Goal: Information Seeking & Learning: Learn about a topic

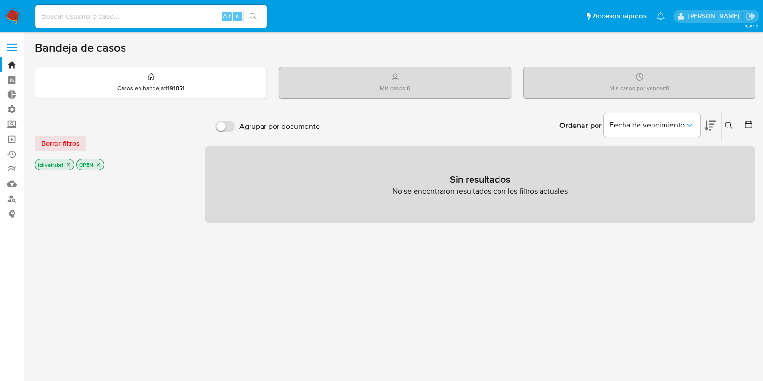
click at [10, 42] on label at bounding box center [12, 47] width 24 height 20
click at [0, 0] on input "checkbox" at bounding box center [0, 0] width 0 height 0
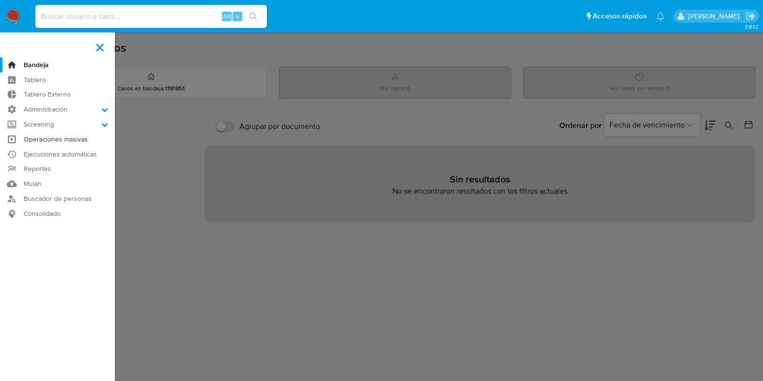
click at [68, 141] on link "Operaciones masivas" at bounding box center [57, 139] width 115 height 15
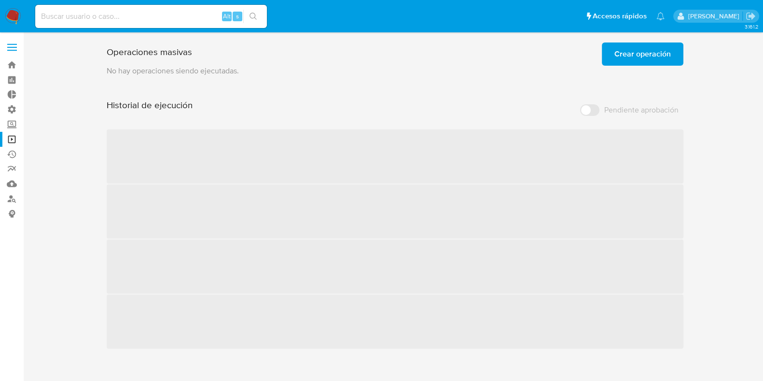
click at [606, 64] on button "Crear operación" at bounding box center [643, 53] width 82 height 23
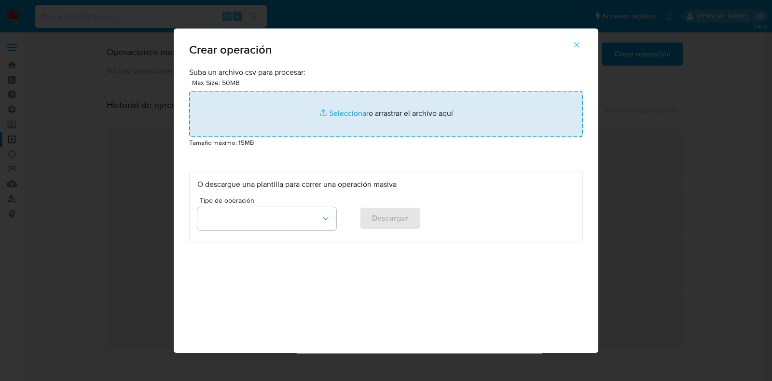
drag, startPoint x: 158, startPoint y: 145, endPoint x: 256, endPoint y: 130, distance: 99.5
click at [256, 130] on div "Crear operación Suba un archivo csv para procesar: Max Size: 50MB Seleccionar a…" at bounding box center [386, 190] width 772 height 381
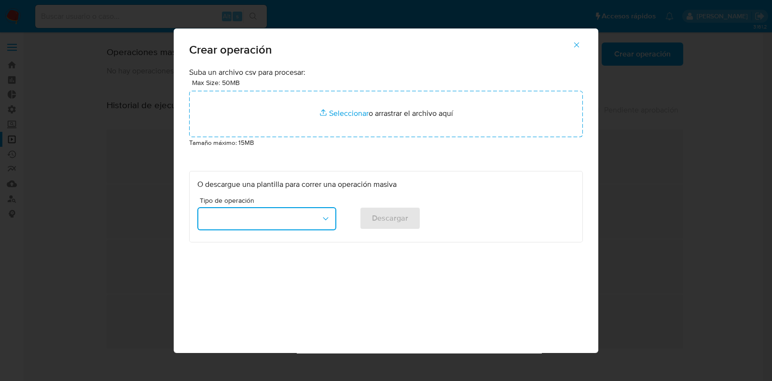
click at [289, 218] on button "button" at bounding box center [266, 218] width 139 height 23
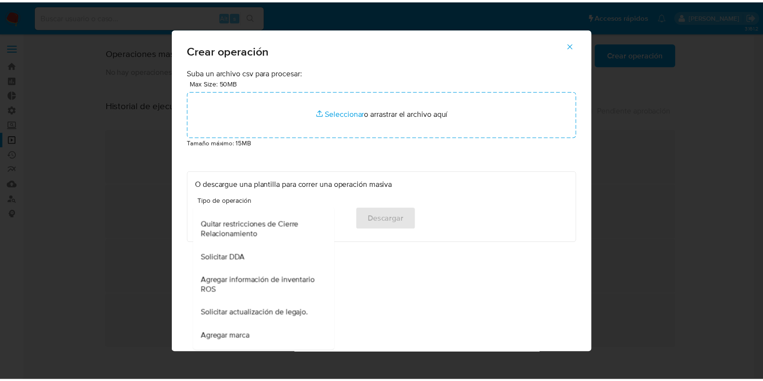
scroll to position [375, 0]
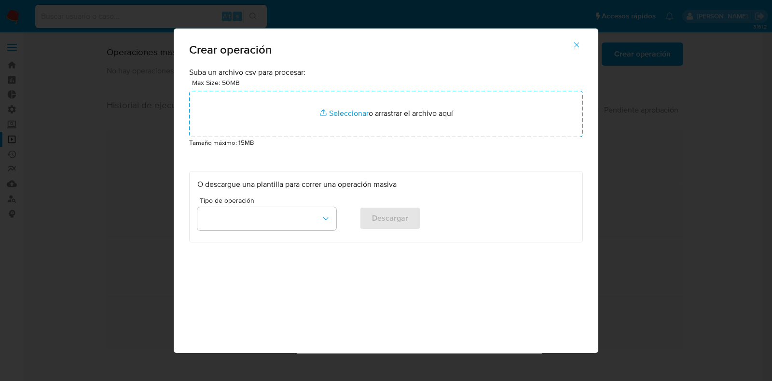
click at [582, 47] on button "button" at bounding box center [577, 44] width 34 height 23
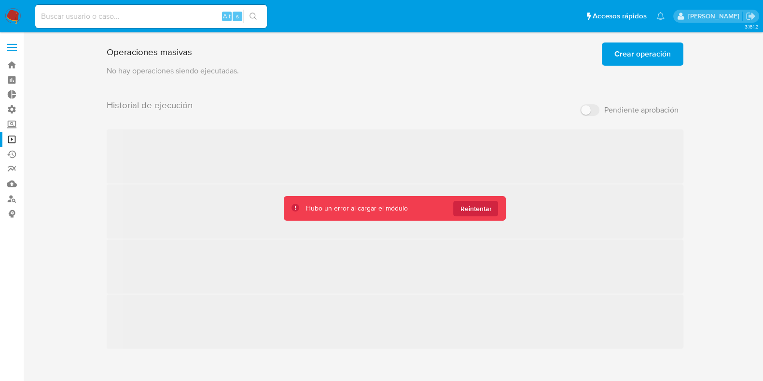
scroll to position [9, 0]
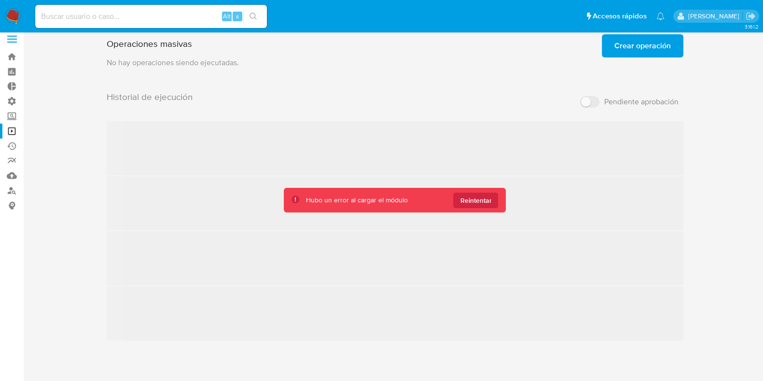
drag, startPoint x: 455, startPoint y: 196, endPoint x: 459, endPoint y: 202, distance: 7.0
click at [457, 197] on button "Reintentar" at bounding box center [475, 200] width 45 height 15
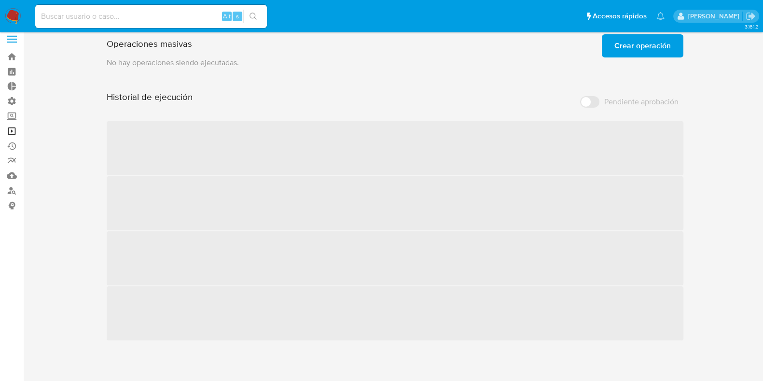
click at [13, 131] on link "Operaciones masivas" at bounding box center [57, 131] width 115 height 15
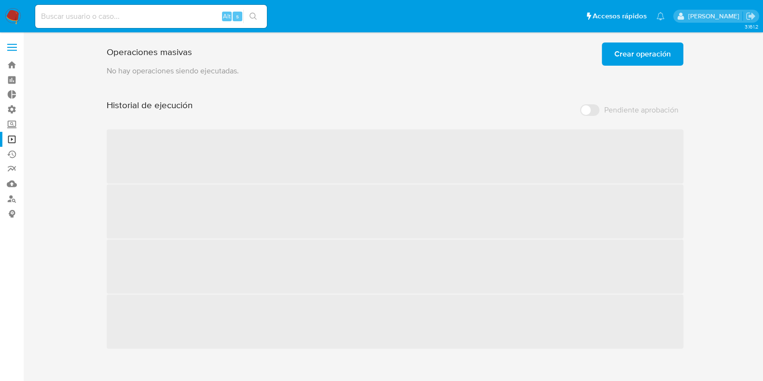
click at [9, 45] on label at bounding box center [12, 47] width 24 height 20
click at [0, 0] on input "checkbox" at bounding box center [0, 0] width 0 height 0
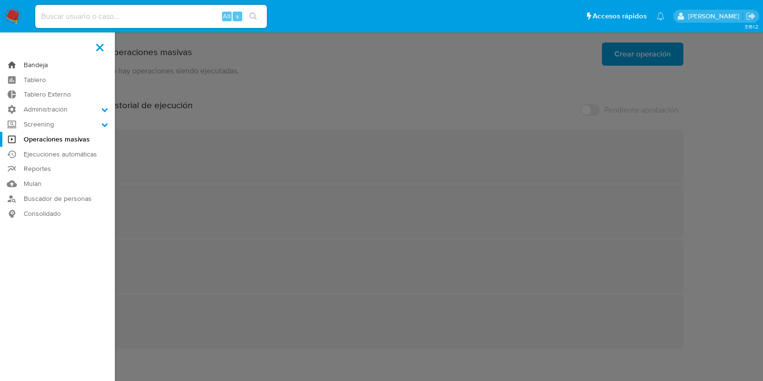
click at [42, 64] on link "Bandeja" at bounding box center [57, 64] width 115 height 15
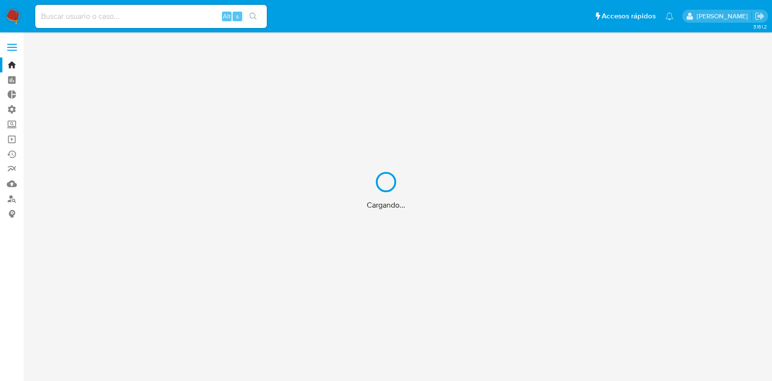
click at [15, 52] on div "Cargando..." at bounding box center [386, 190] width 772 height 381
click at [14, 44] on div "Cargando..." at bounding box center [386, 190] width 772 height 381
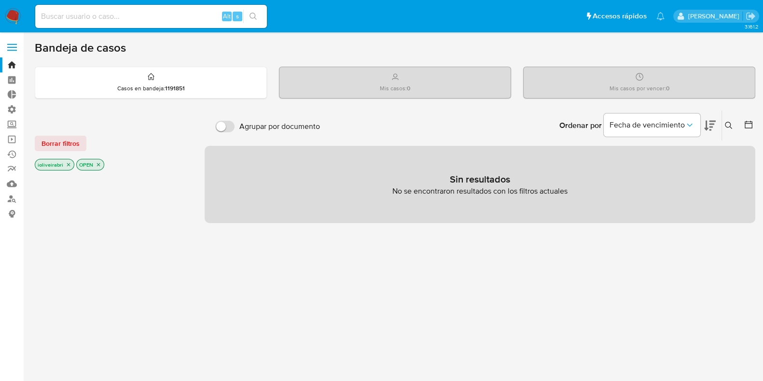
click at [10, 55] on label at bounding box center [12, 47] width 24 height 20
click at [0, 0] on input "checkbox" at bounding box center [0, 0] width 0 height 0
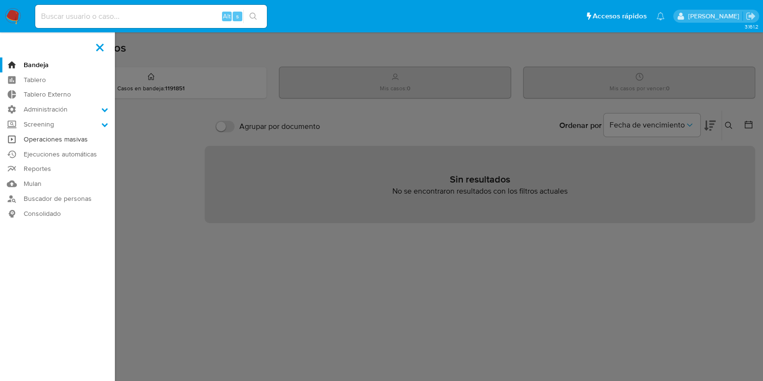
click at [56, 139] on link "Operaciones masivas" at bounding box center [57, 139] width 115 height 15
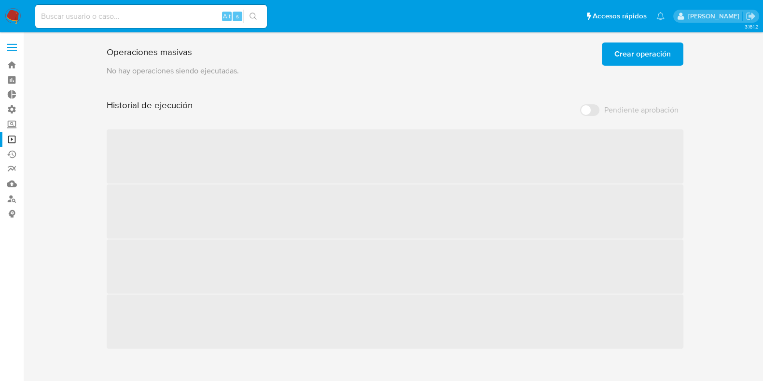
click at [7, 41] on label at bounding box center [12, 47] width 24 height 20
click at [0, 0] on input "checkbox" at bounding box center [0, 0] width 0 height 0
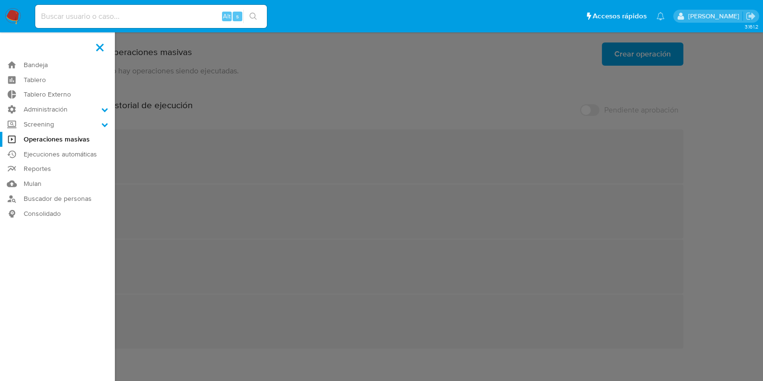
click at [268, 122] on label at bounding box center [381, 190] width 763 height 381
click at [0, 0] on input "checkbox" at bounding box center [0, 0] width 0 height 0
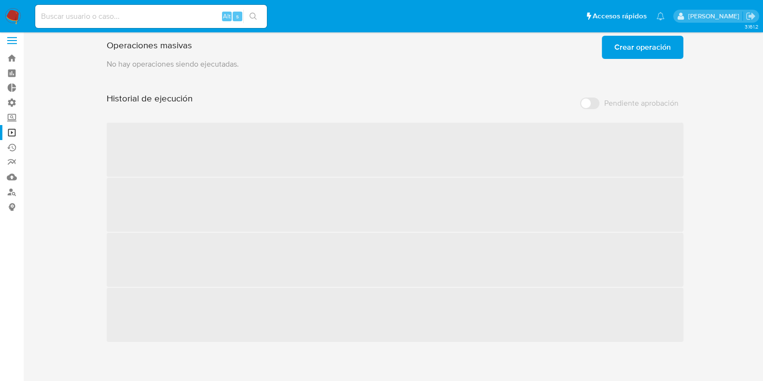
scroll to position [9, 0]
click at [12, 43] on label at bounding box center [12, 39] width 24 height 20
click at [0, 0] on input "checkbox" at bounding box center [0, 0] width 0 height 0
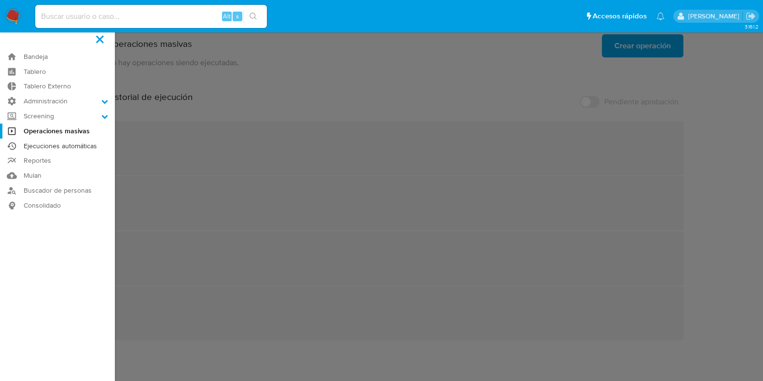
click at [53, 140] on link "Ejecuciones automáticas" at bounding box center [57, 146] width 115 height 15
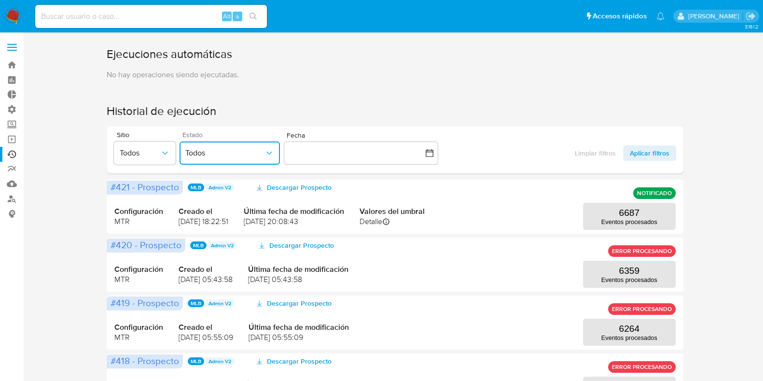
click at [237, 155] on span "Todos" at bounding box center [224, 153] width 79 height 10
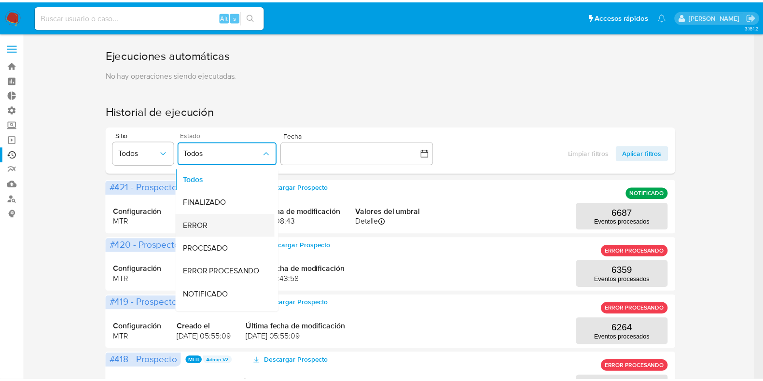
scroll to position [106, 0]
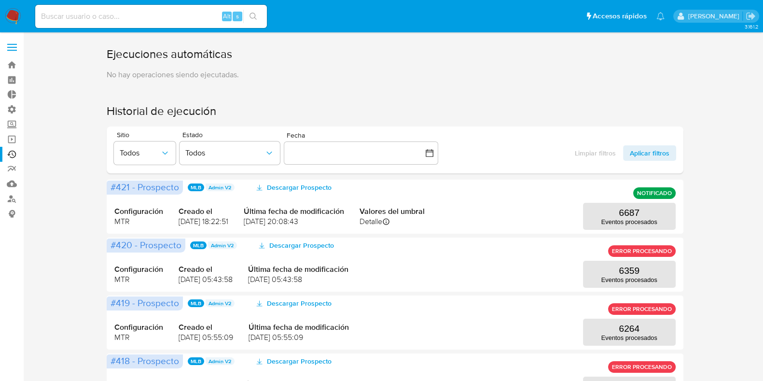
click at [151, 151] on span "Todos" at bounding box center [140, 153] width 41 height 10
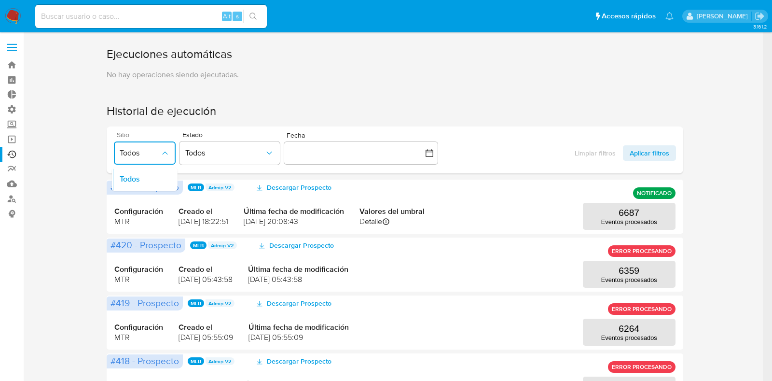
click at [151, 151] on span "Todos" at bounding box center [140, 153] width 41 height 10
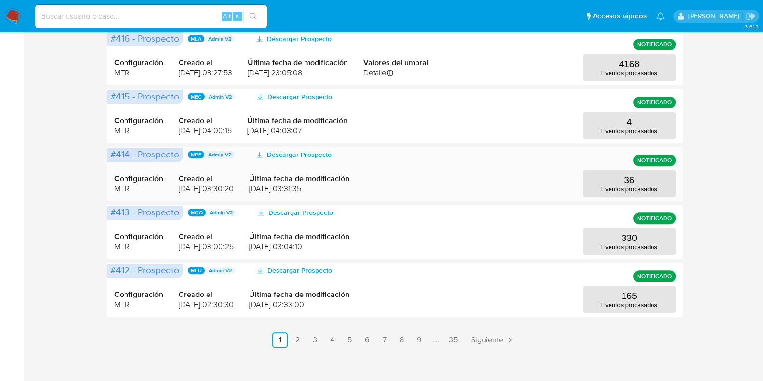
scroll to position [446, 0]
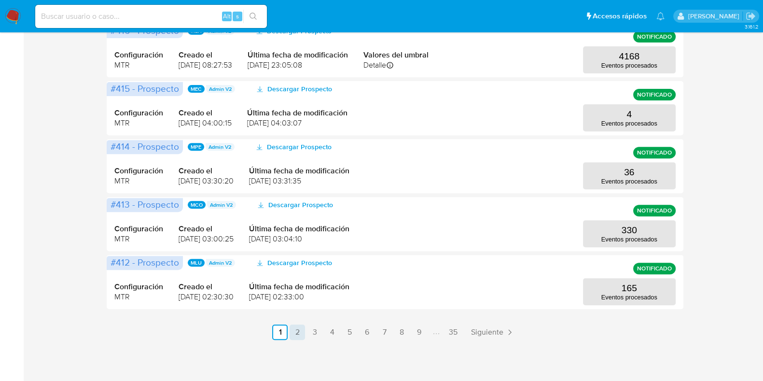
click at [304, 328] on link "2" at bounding box center [297, 331] width 15 height 15
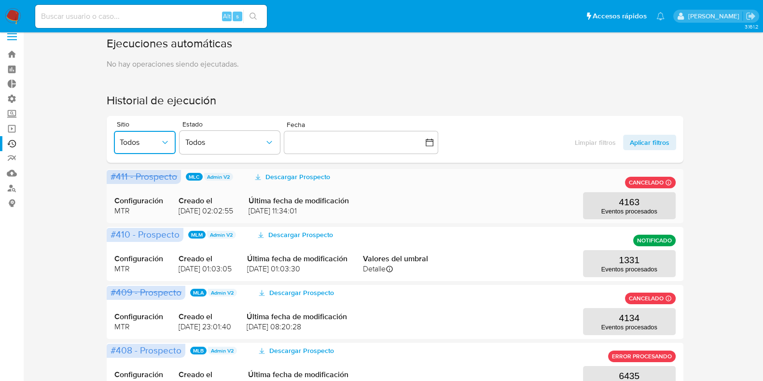
scroll to position [0, 0]
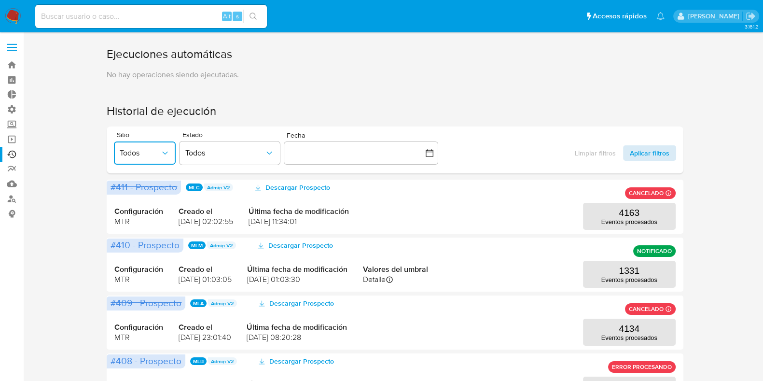
click at [652, 160] on span "Aplicar filtros" at bounding box center [650, 152] width 40 height 15
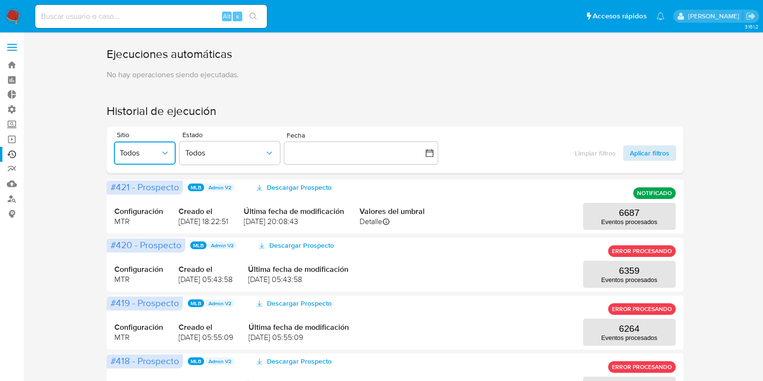
click at [649, 153] on span "Aplicar filtros" at bounding box center [650, 152] width 40 height 15
click at [596, 154] on div "Limpiar filtros Aplicar filtros" at bounding box center [622, 152] width 108 height 15
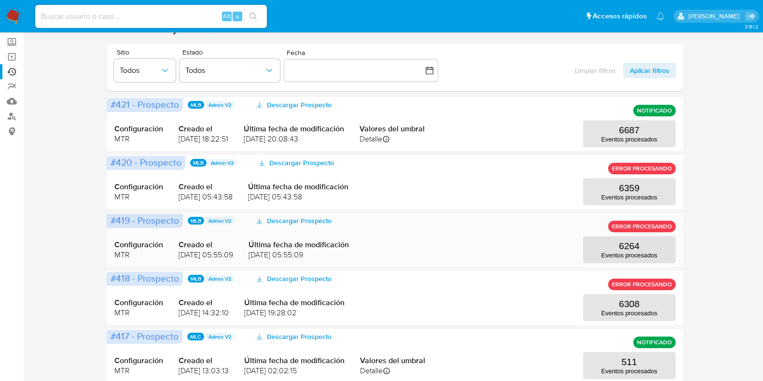
scroll to position [120, 0]
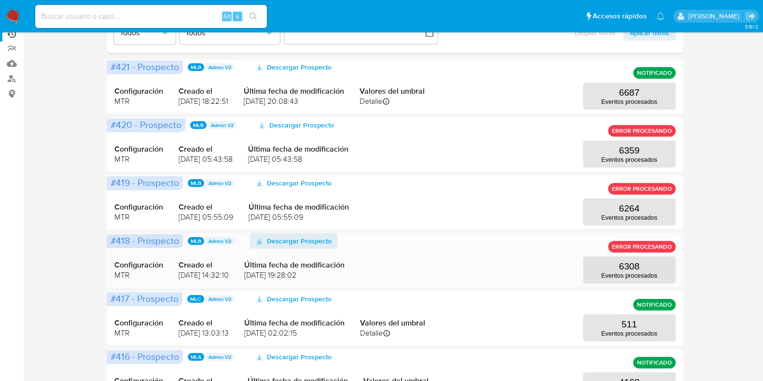
click at [300, 240] on span "Descargar Prospecto" at bounding box center [299, 240] width 65 height 15
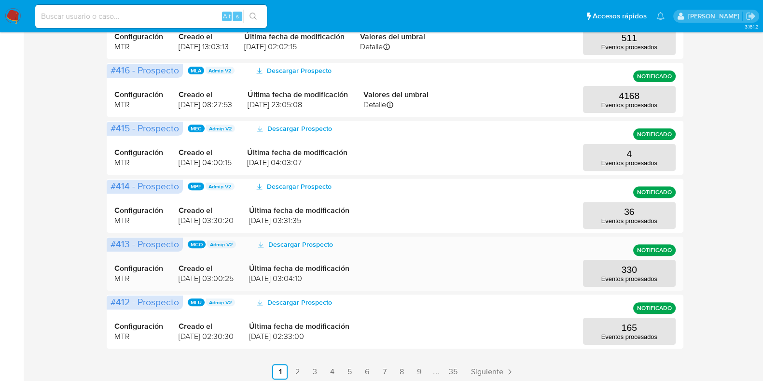
scroll to position [446, 0]
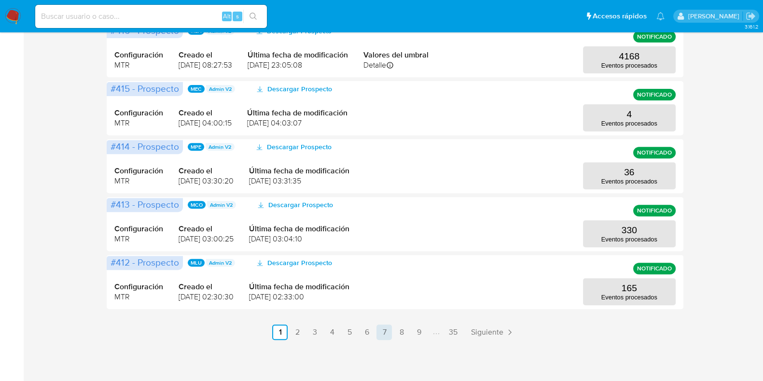
click at [382, 329] on link "7" at bounding box center [384, 331] width 15 height 15
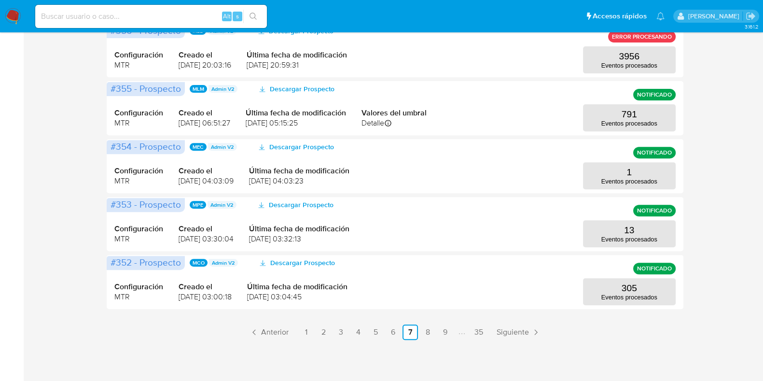
click at [491, 330] on ul "Anterior 1 2 3 4 5 6 7 8 9 35 Siguiente" at bounding box center [395, 331] width 576 height 15
click at [483, 331] on link "35" at bounding box center [479, 331] width 16 height 15
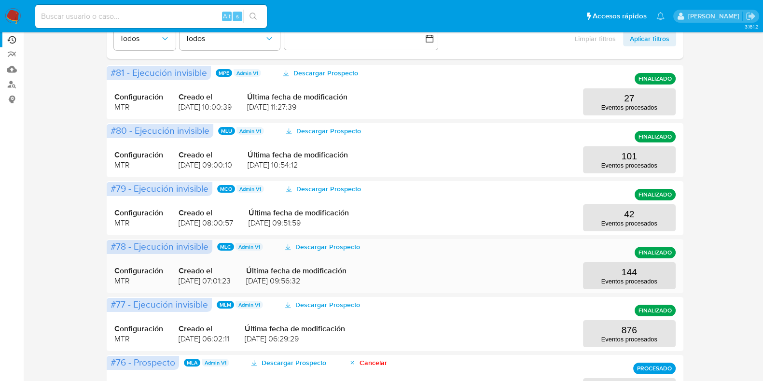
scroll to position [214, 0]
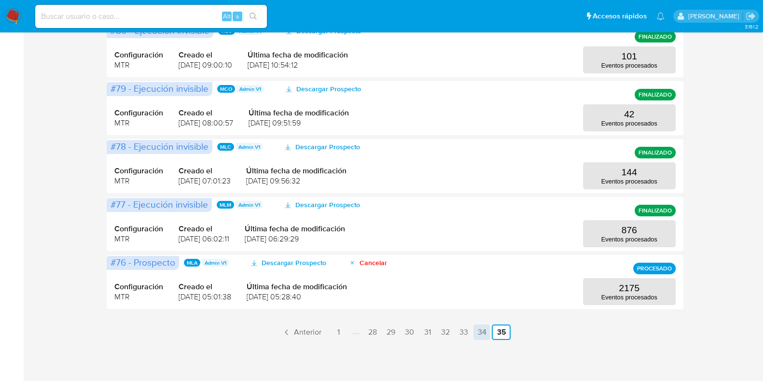
click at [480, 326] on link "34" at bounding box center [482, 331] width 16 height 15
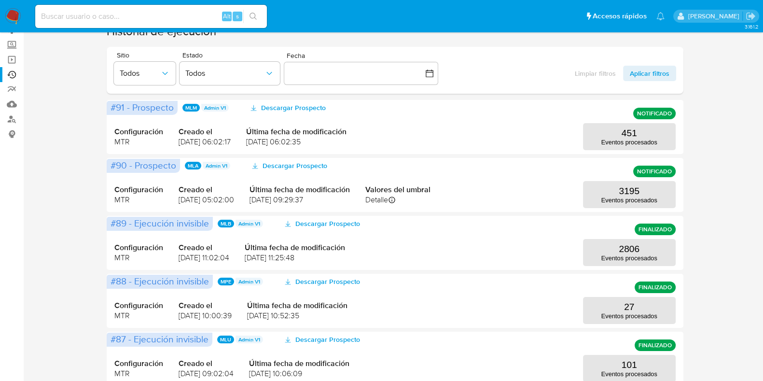
scroll to position [0, 0]
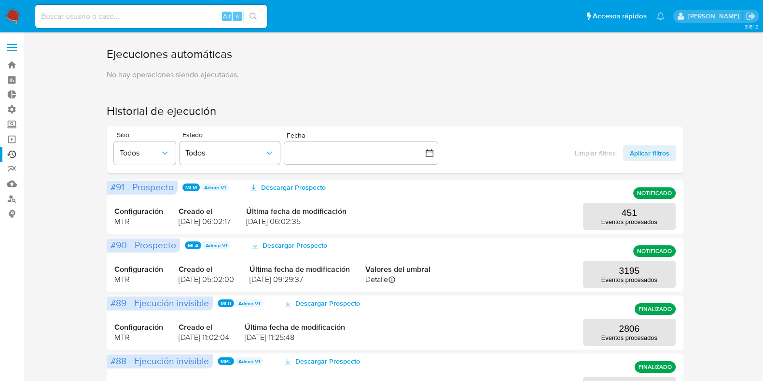
click at [14, 45] on label at bounding box center [12, 47] width 24 height 20
click at [0, 0] on input "checkbox" at bounding box center [0, 0] width 0 height 0
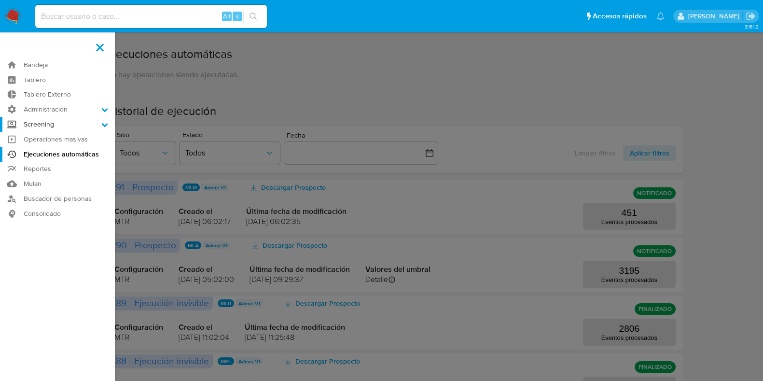
click at [48, 127] on label "Screening" at bounding box center [57, 124] width 115 height 15
click at [0, 0] on input "Screening" at bounding box center [0, 0] width 0 height 0
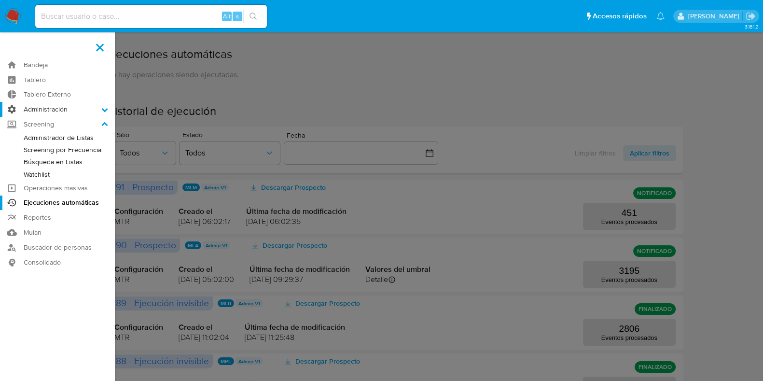
click at [62, 114] on label "Administración" at bounding box center [57, 109] width 115 height 15
click at [0, 0] on input "Administración" at bounding box center [0, 0] width 0 height 0
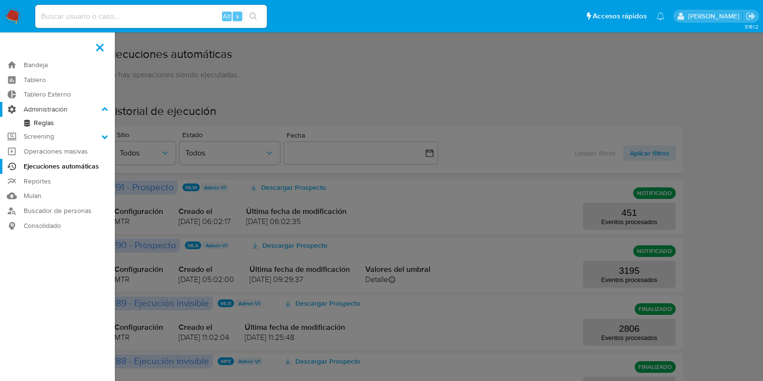
click at [54, 106] on label "Administración" at bounding box center [57, 109] width 115 height 15
click at [0, 0] on input "Administración" at bounding box center [0, 0] width 0 height 0
click at [56, 107] on label "Administración" at bounding box center [57, 109] width 115 height 15
click at [0, 0] on input "Administración" at bounding box center [0, 0] width 0 height 0
click at [51, 130] on label "Screening" at bounding box center [57, 136] width 115 height 15
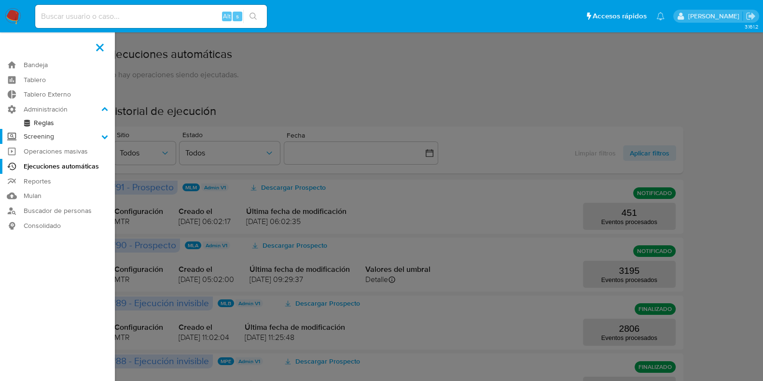
click at [0, 0] on input "Screening" at bounding box center [0, 0] width 0 height 0
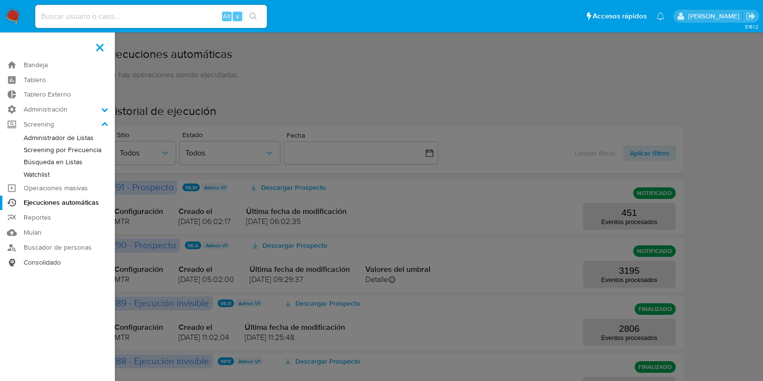
click at [56, 260] on link "Consolidado" at bounding box center [57, 262] width 115 height 15
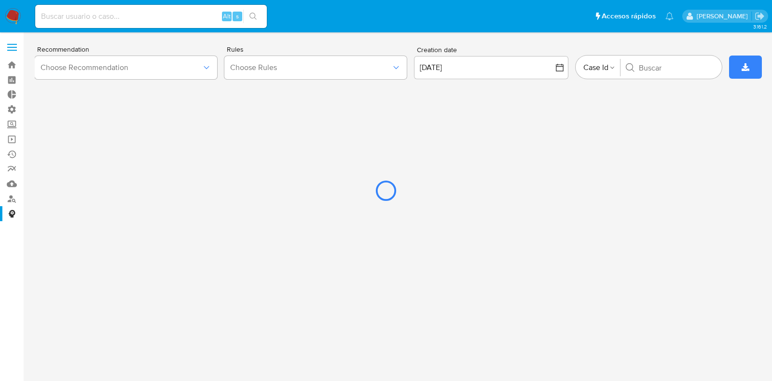
click at [77, 69] on div at bounding box center [386, 190] width 772 height 381
click at [9, 55] on div at bounding box center [386, 190] width 772 height 381
click at [11, 49] on div at bounding box center [386, 190] width 772 height 381
click at [4, 24] on div at bounding box center [386, 190] width 772 height 381
click at [12, 18] on div at bounding box center [386, 190] width 772 height 381
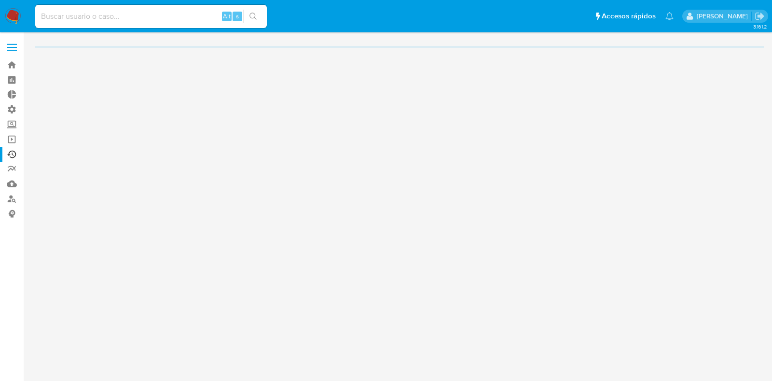
click at [15, 51] on span at bounding box center [12, 50] width 10 height 1
click at [0, 0] on input "checkbox" at bounding box center [0, 0] width 0 height 0
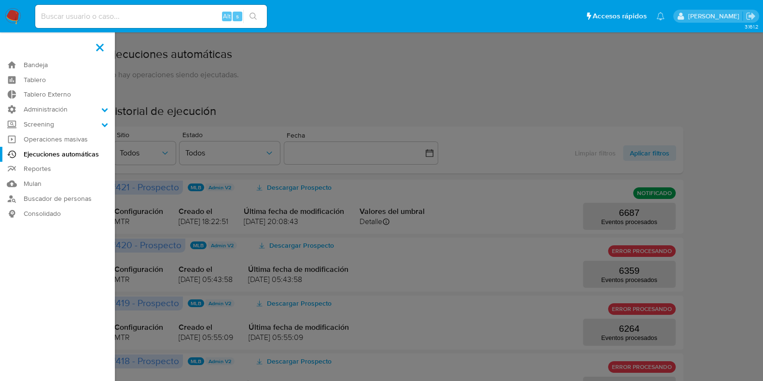
click at [330, 95] on label at bounding box center [381, 190] width 763 height 381
click at [0, 0] on input "checkbox" at bounding box center [0, 0] width 0 height 0
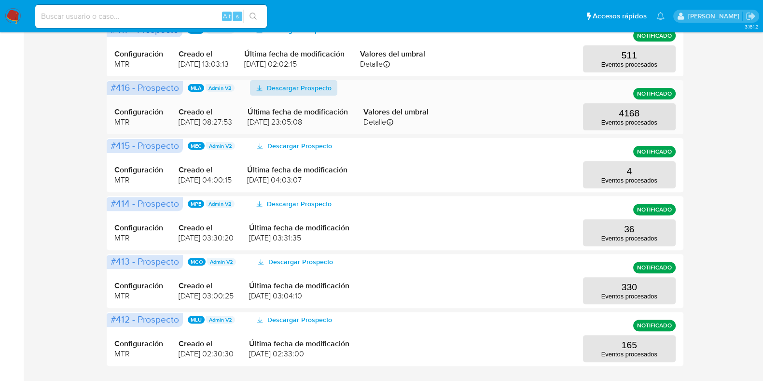
scroll to position [446, 0]
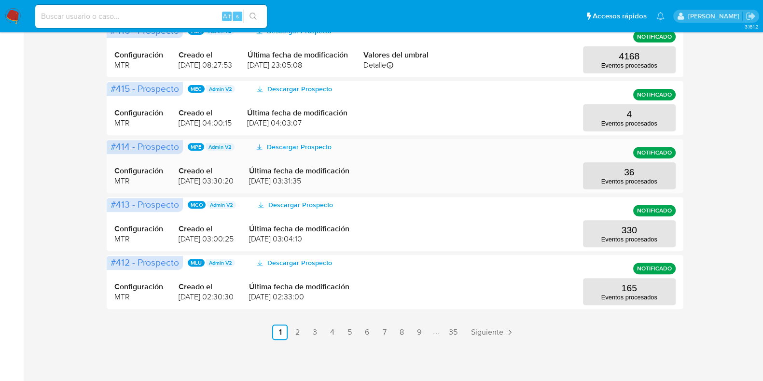
click at [616, 161] on div "Configuración MTR Creado el [DATE] 03:30:20 Última fecha de modificación [DATE]…" at bounding box center [394, 166] width 561 height 46
click at [626, 165] on button "36 Eventos procesados" at bounding box center [629, 175] width 93 height 27
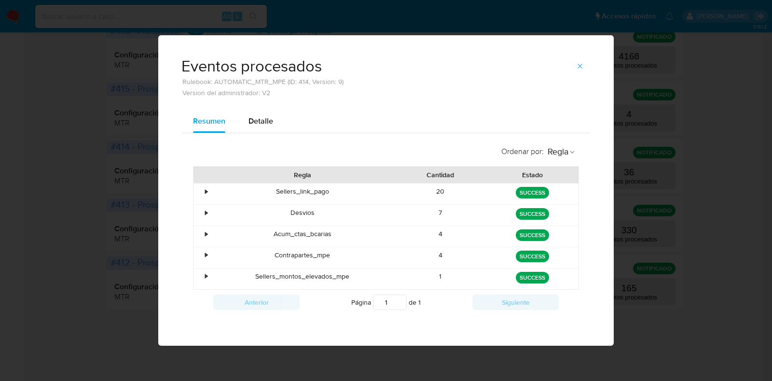
click at [686, 189] on div "Eventos procesados Rulebook: AUTOMATIC_MTR_MPE (ID: 414, Version: 9) Version de…" at bounding box center [386, 190] width 772 height 381
click at [577, 69] on icon "button" at bounding box center [580, 66] width 8 height 8
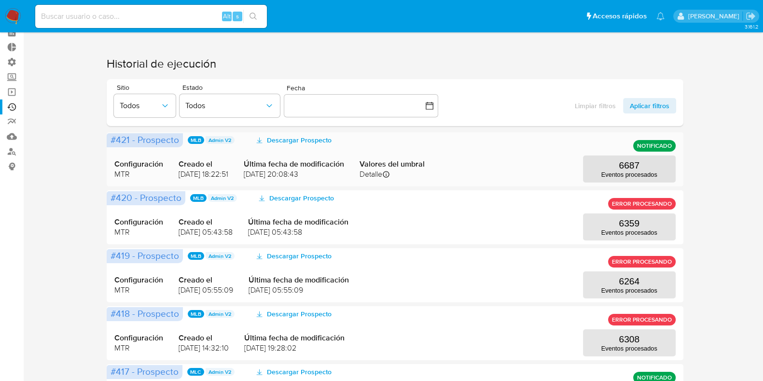
scroll to position [0, 0]
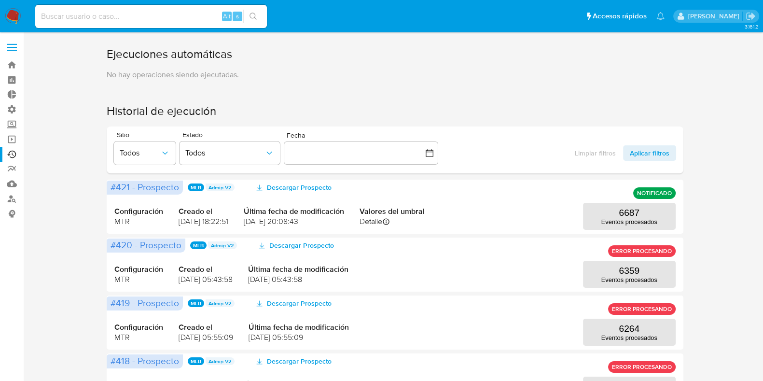
click at [17, 42] on label at bounding box center [12, 47] width 24 height 20
click at [0, 0] on input "checkbox" at bounding box center [0, 0] width 0 height 0
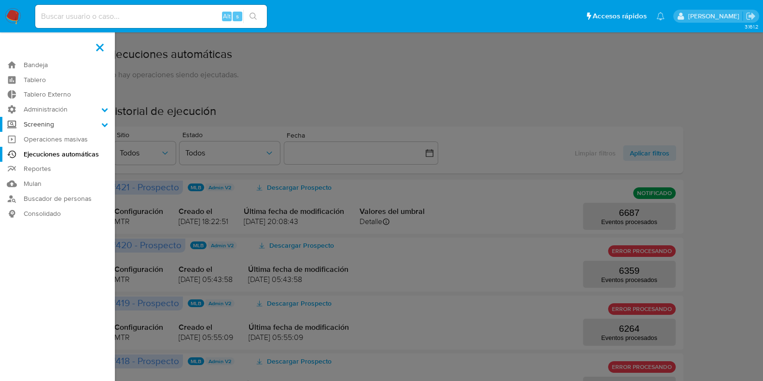
click at [48, 126] on label "Screening" at bounding box center [57, 124] width 115 height 15
click at [0, 0] on input "Screening" at bounding box center [0, 0] width 0 height 0
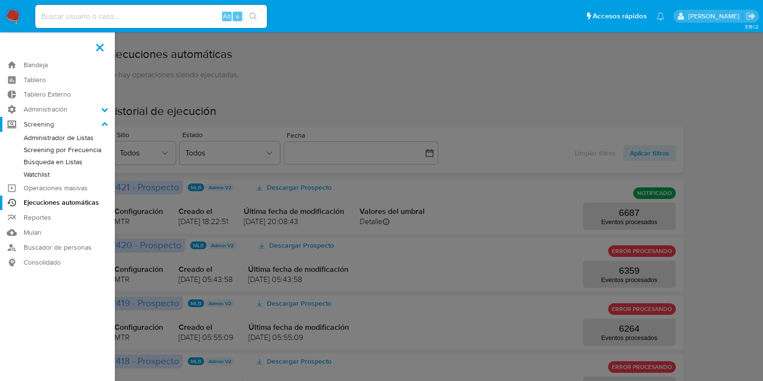
click at [48, 126] on label "Screening" at bounding box center [57, 124] width 115 height 15
click at [0, 0] on input "Screening" at bounding box center [0, 0] width 0 height 0
click at [41, 70] on link "Bandeja" at bounding box center [57, 64] width 115 height 15
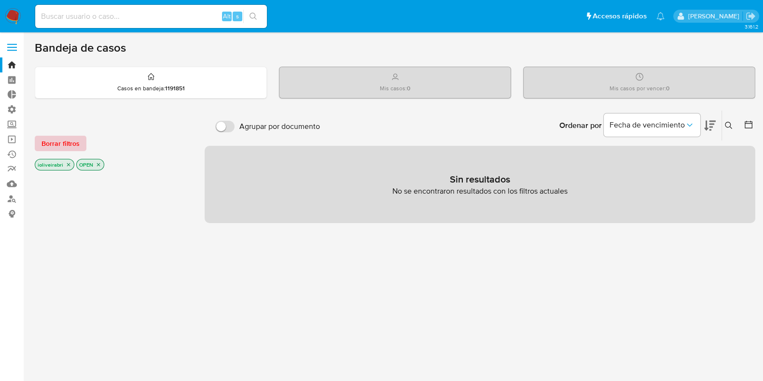
click at [65, 147] on span "Borrar filtros" at bounding box center [61, 144] width 38 height 14
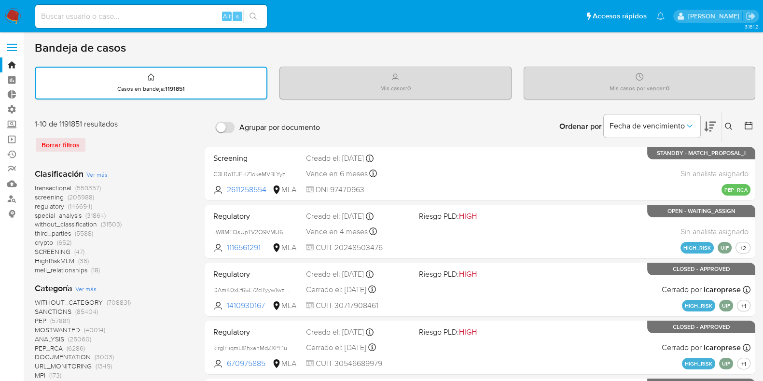
click at [56, 194] on span "screening" at bounding box center [49, 197] width 29 height 10
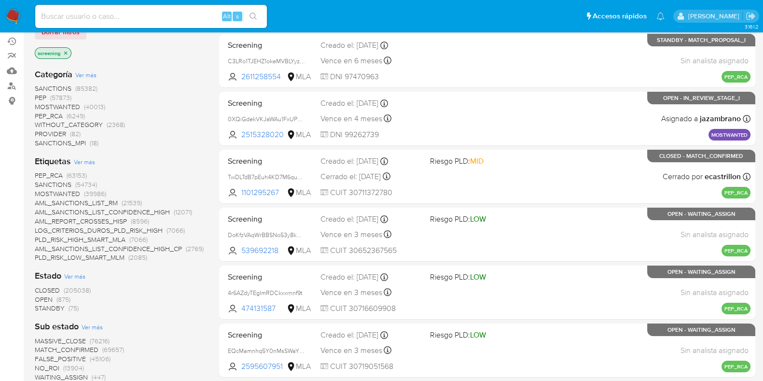
scroll to position [60, 0]
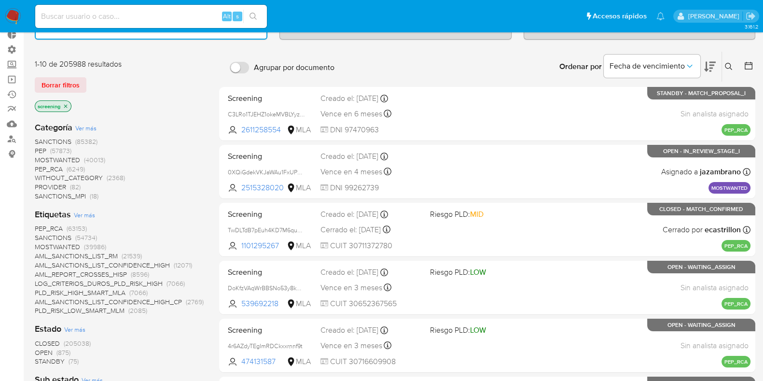
click at [72, 139] on span "SANCTIONS (85382)" at bounding box center [66, 141] width 63 height 9
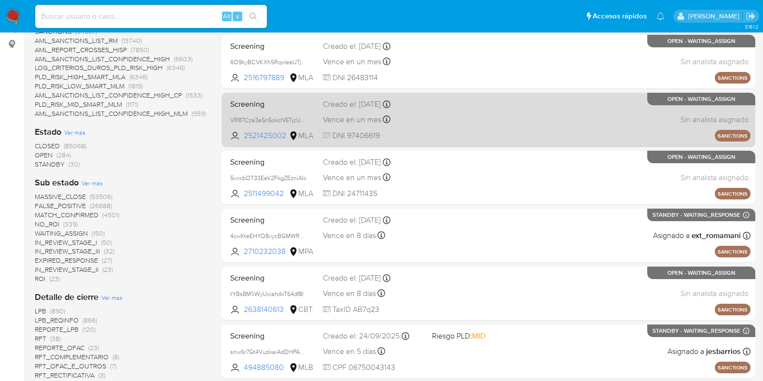
scroll to position [60, 0]
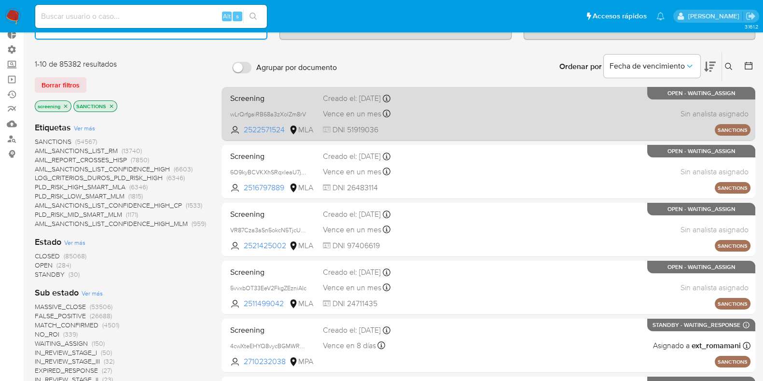
click at [459, 131] on div "Screening wLrQrfgaiRB68a3zXolZm8rV 2522571524 MLA Creado el: [DATE] Creado el: …" at bounding box center [488, 113] width 524 height 49
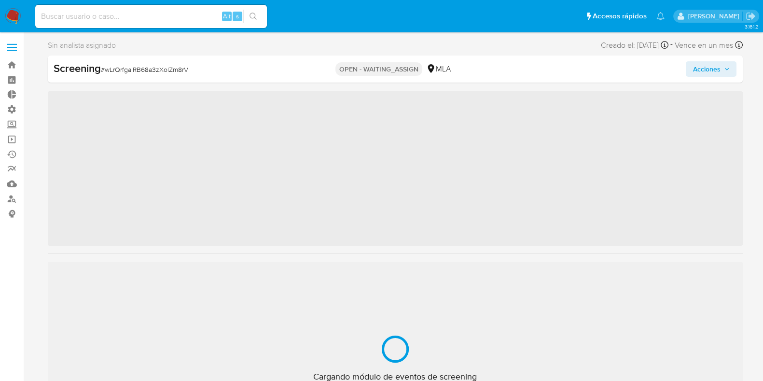
scroll to position [477, 0]
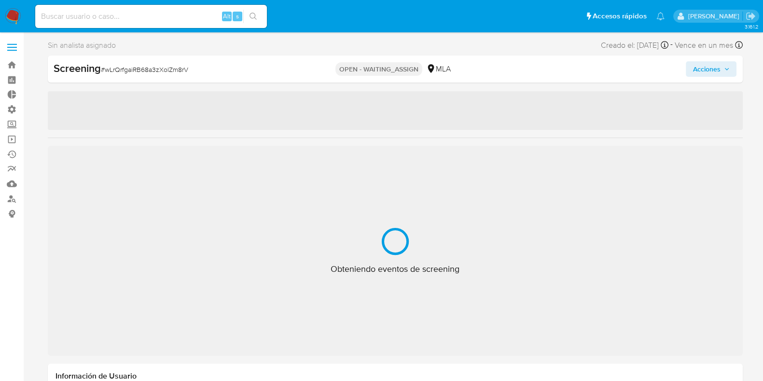
select select "10"
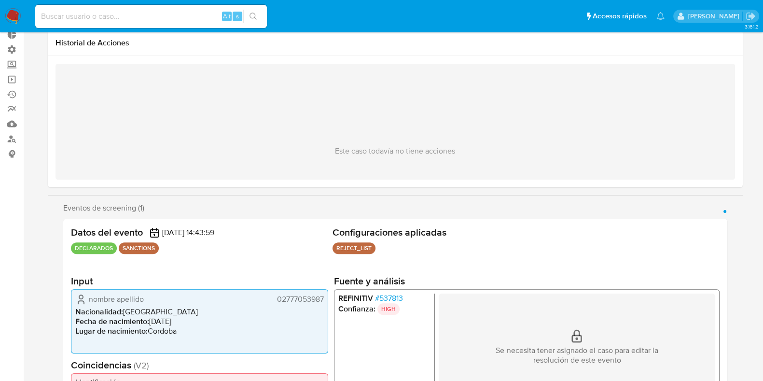
scroll to position [0, 0]
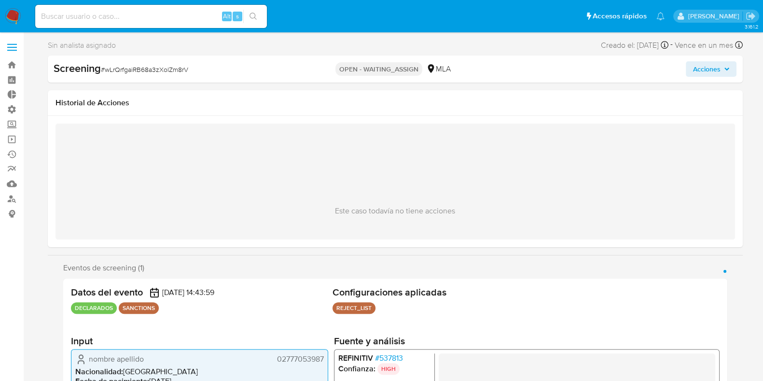
click at [727, 69] on icon "button" at bounding box center [727, 69] width 6 height 6
click at [727, 69] on icon "button" at bounding box center [727, 69] width 4 height 2
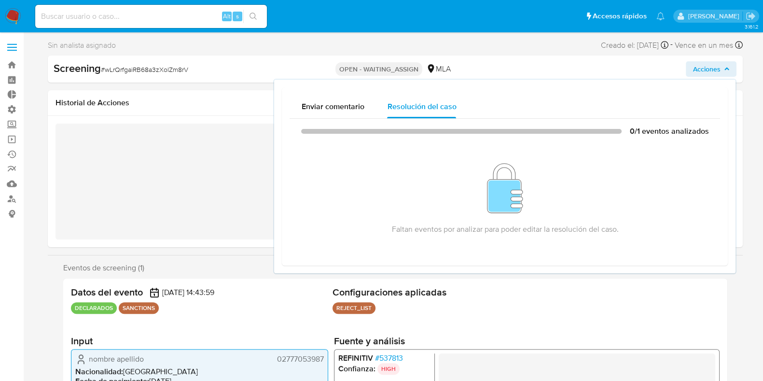
click at [727, 69] on icon "button" at bounding box center [727, 69] width 4 height 2
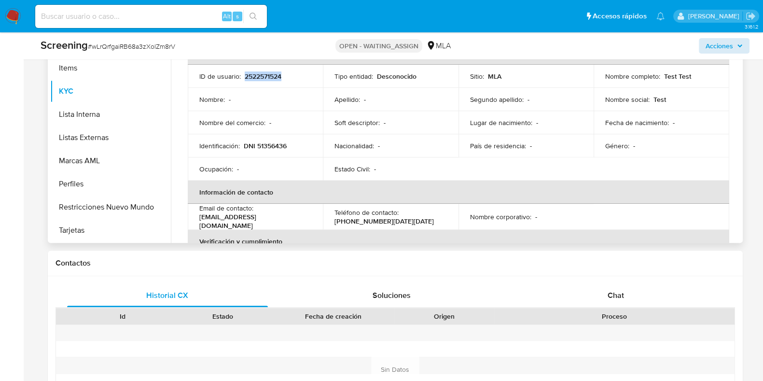
drag, startPoint x: 244, startPoint y: 74, endPoint x: 283, endPoint y: 82, distance: 39.5
click at [283, 82] on td "ID de usuario : 2522571524" at bounding box center [256, 76] width 136 height 23
copy p "2522571524"
click at [178, 13] on input at bounding box center [151, 16] width 232 height 13
paste input "2522571524"
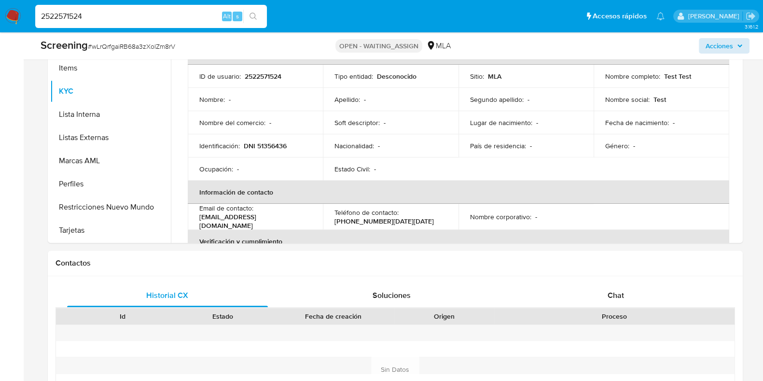
type input "2522571524"
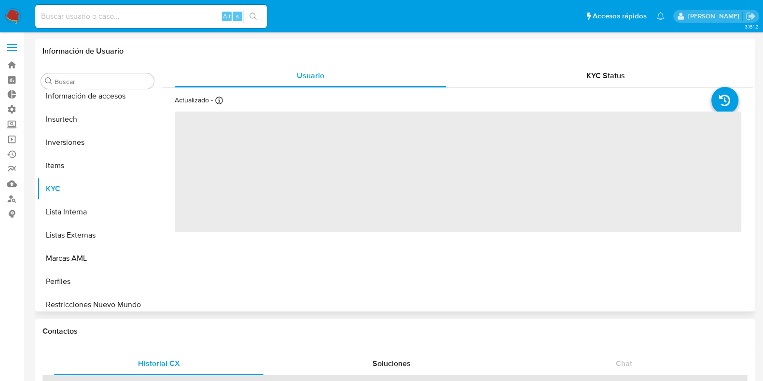
scroll to position [477, 0]
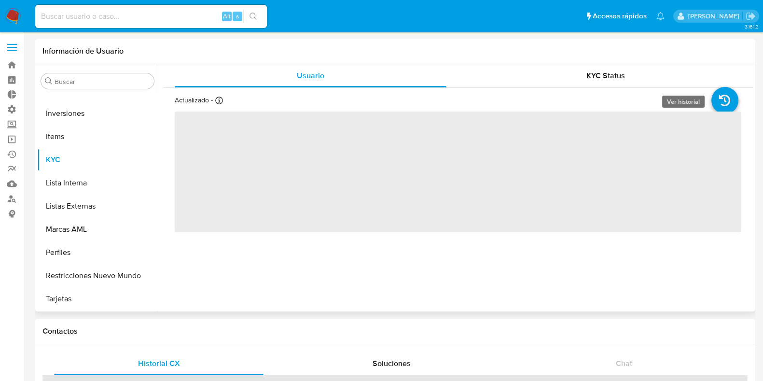
select select "10"
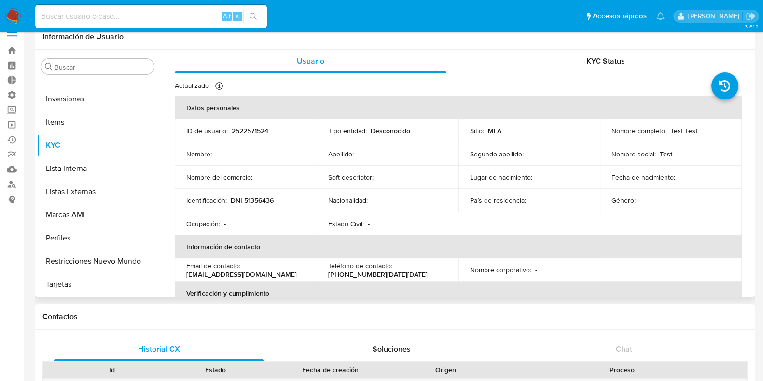
scroll to position [0, 0]
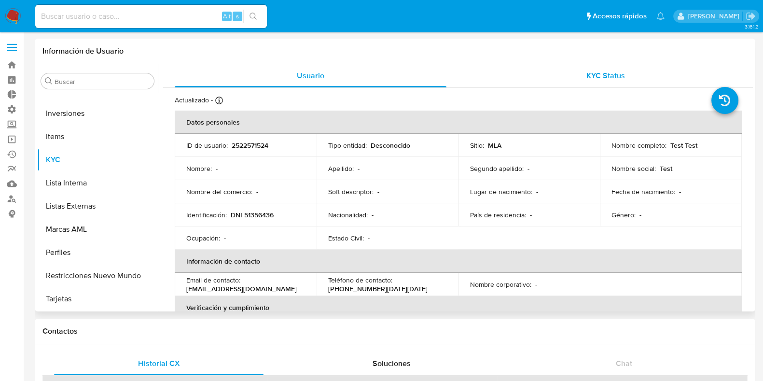
click at [618, 69] on div "KYC Status" at bounding box center [606, 75] width 272 height 23
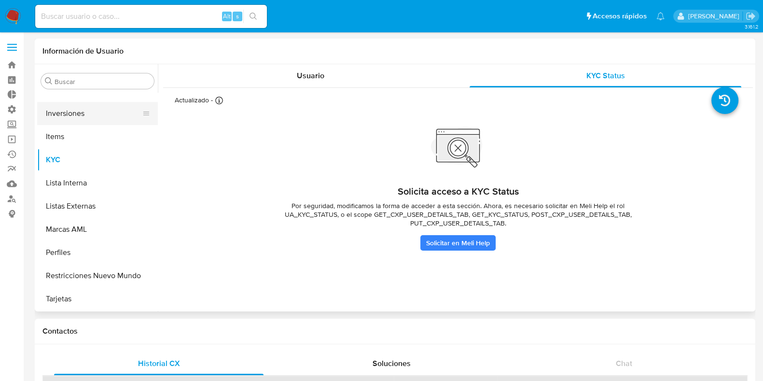
click at [81, 105] on button "Inversiones" at bounding box center [93, 113] width 113 height 23
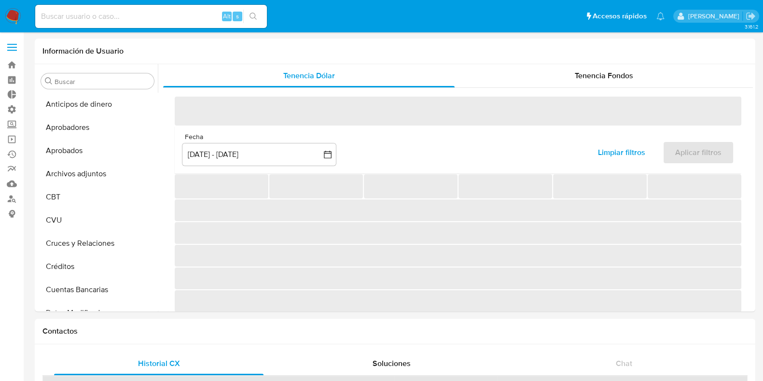
click at [16, 44] on span at bounding box center [12, 43] width 10 height 1
click at [0, 0] on input "checkbox" at bounding box center [0, 0] width 0 height 0
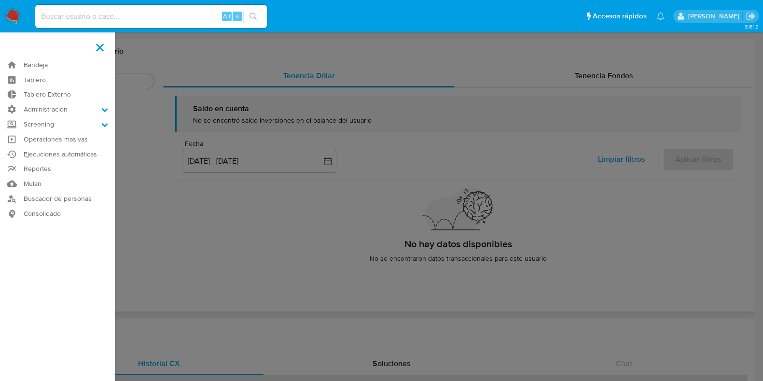
click at [292, 61] on label at bounding box center [381, 190] width 763 height 381
click at [0, 0] on input "checkbox" at bounding box center [0, 0] width 0 height 0
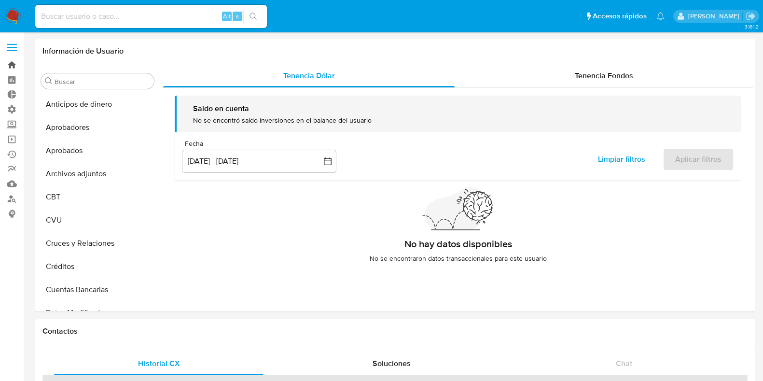
click at [10, 59] on link "Bandeja" at bounding box center [57, 64] width 115 height 15
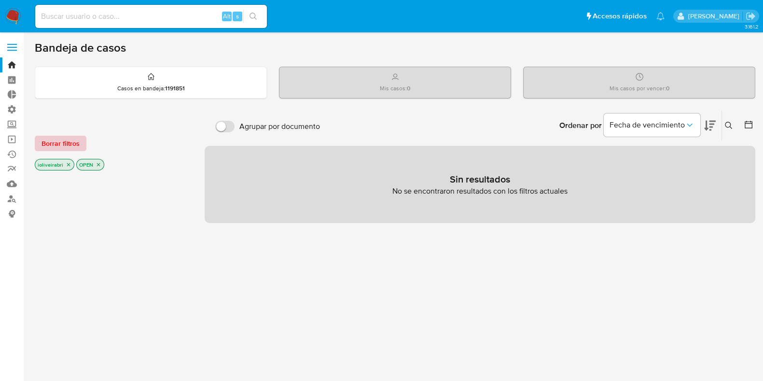
click at [65, 137] on span "Borrar filtros" at bounding box center [61, 144] width 38 height 14
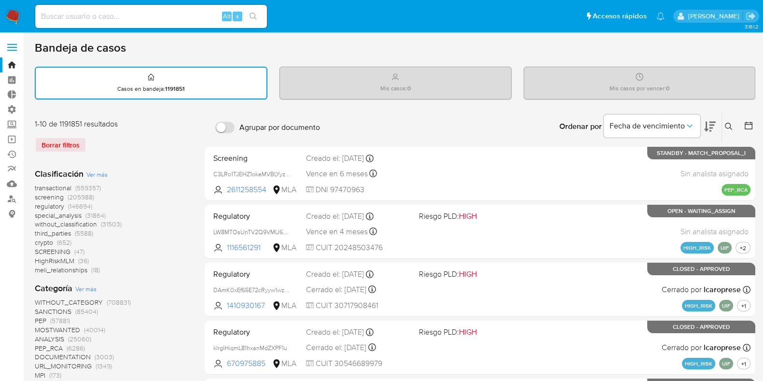
click at [64, 194] on span "screening (205988)" at bounding box center [64, 197] width 59 height 9
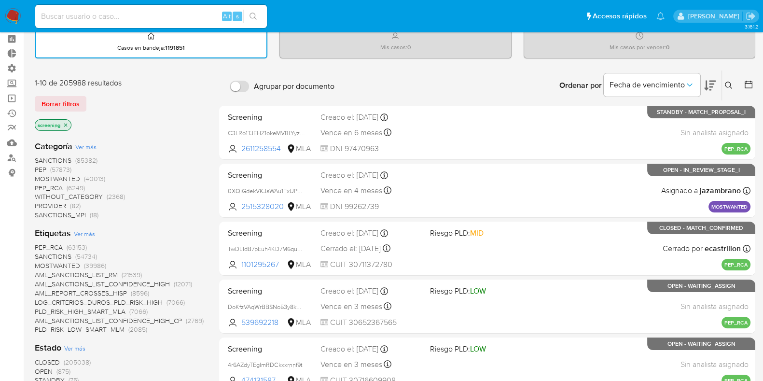
scroll to position [60, 0]
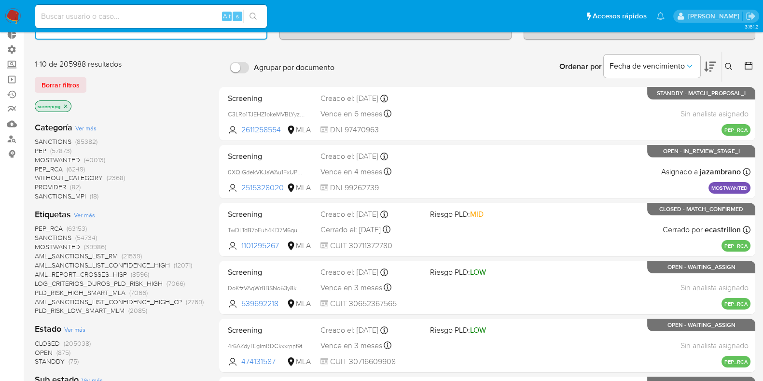
click at [65, 140] on span "SANCTIONS" at bounding box center [53, 142] width 37 height 10
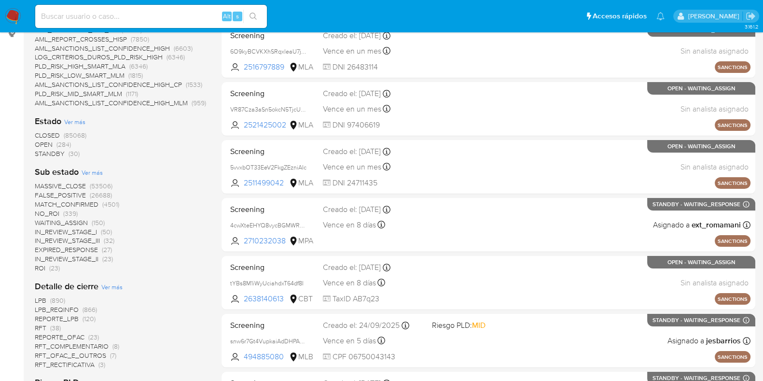
scroll to position [181, 0]
click at [59, 134] on span "CLOSED" at bounding box center [47, 135] width 25 height 10
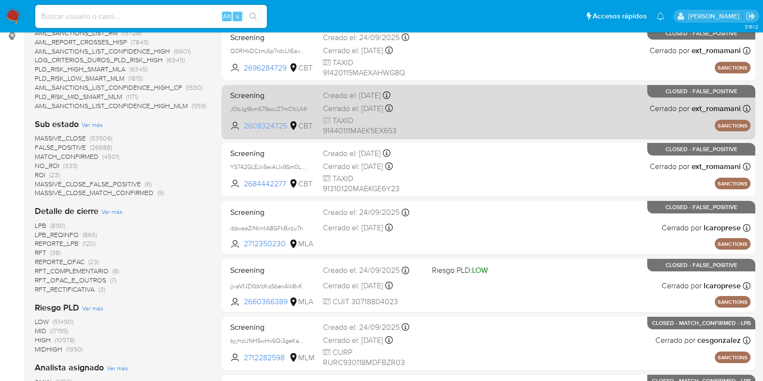
scroll to position [181, 0]
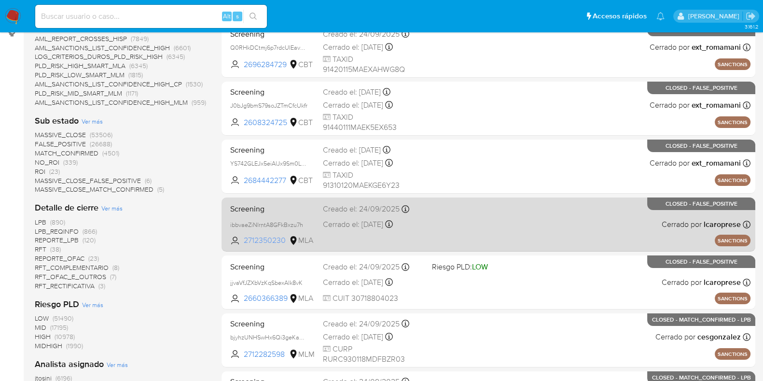
click at [255, 238] on span "2712350230" at bounding box center [265, 240] width 43 height 11
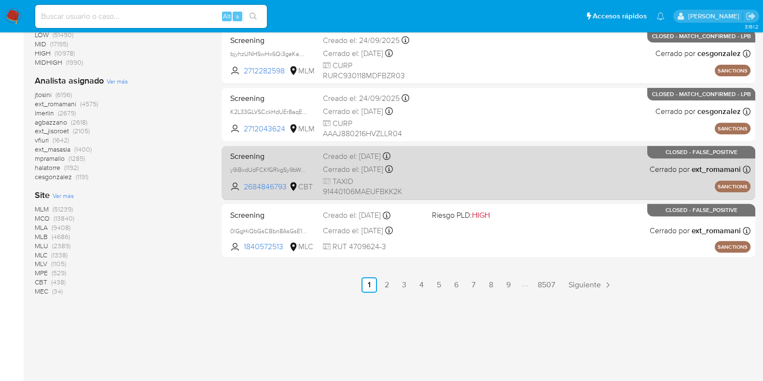
scroll to position [465, 0]
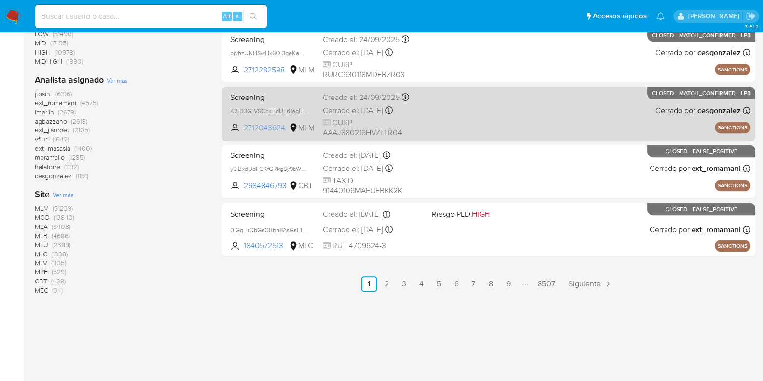
click at [249, 125] on span "2712043624" at bounding box center [265, 128] width 43 height 11
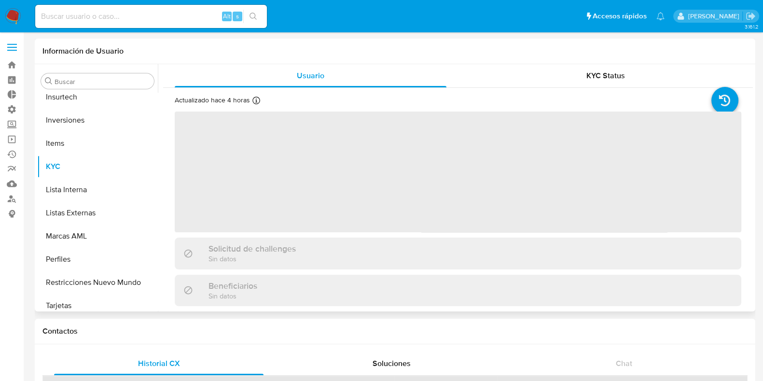
scroll to position [477, 0]
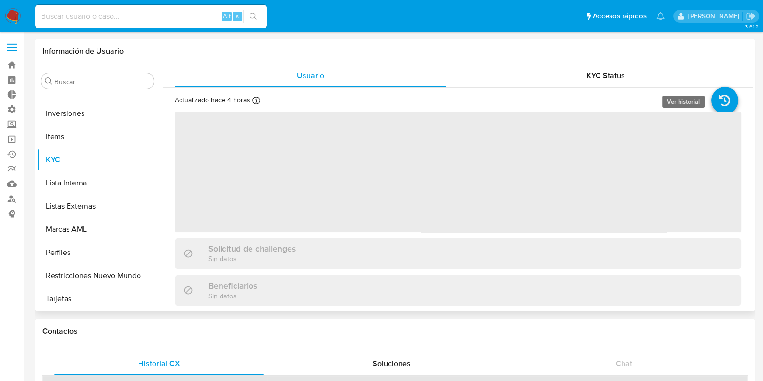
click at [722, 94] on icon at bounding box center [725, 100] width 27 height 27
select select "10"
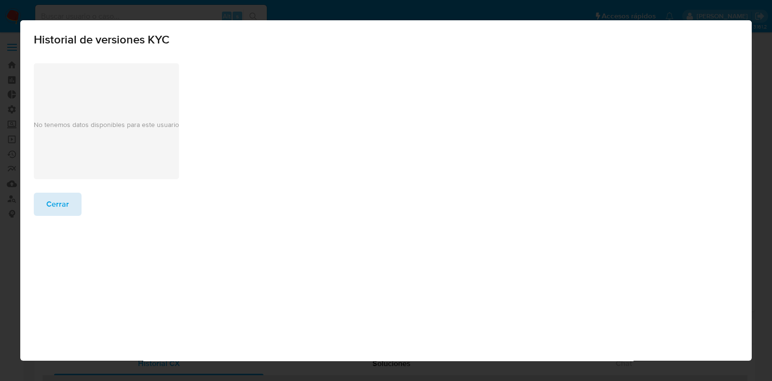
click at [58, 93] on div "No tenemos datos disponibles para este usuario" at bounding box center [106, 121] width 145 height 116
click at [59, 213] on span "Cerrar" at bounding box center [57, 204] width 23 height 21
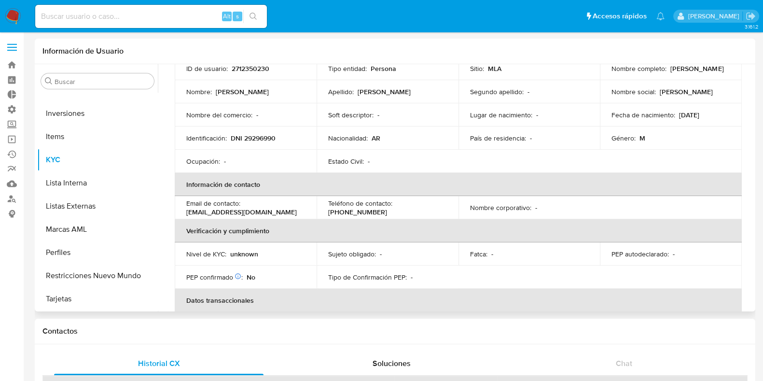
scroll to position [0, 0]
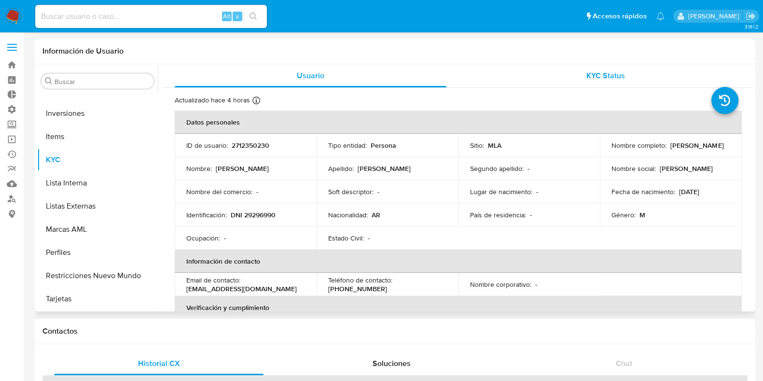
click at [591, 70] on span "KYC Status" at bounding box center [606, 75] width 39 height 11
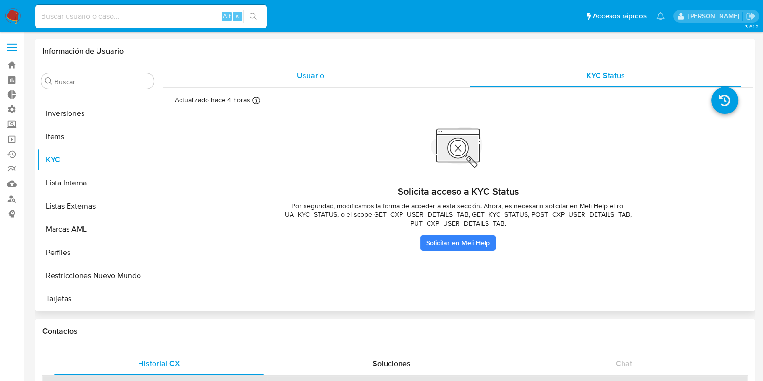
click at [394, 65] on div "Usuario" at bounding box center [311, 75] width 272 height 23
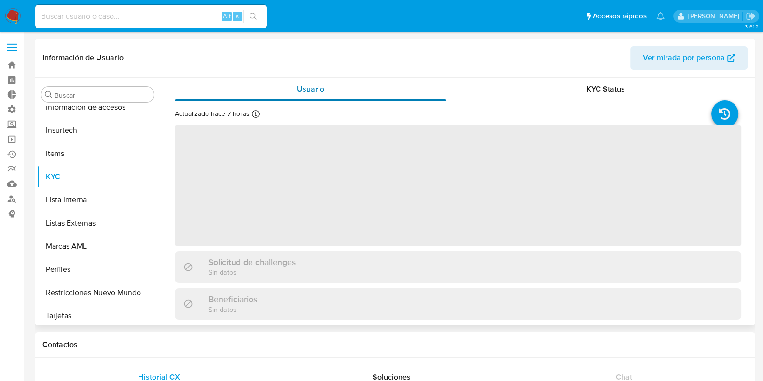
scroll to position [431, 0]
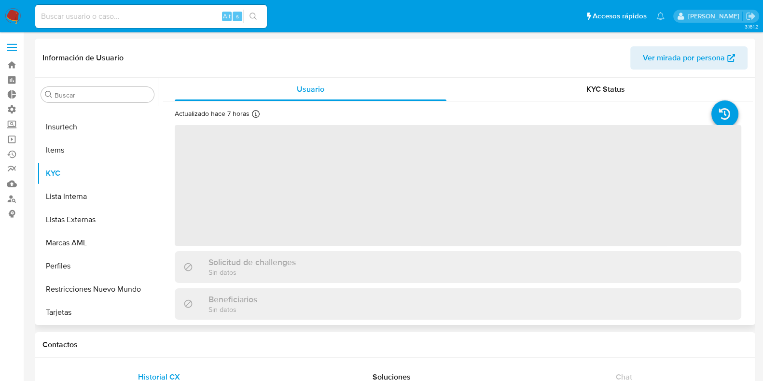
select select "10"
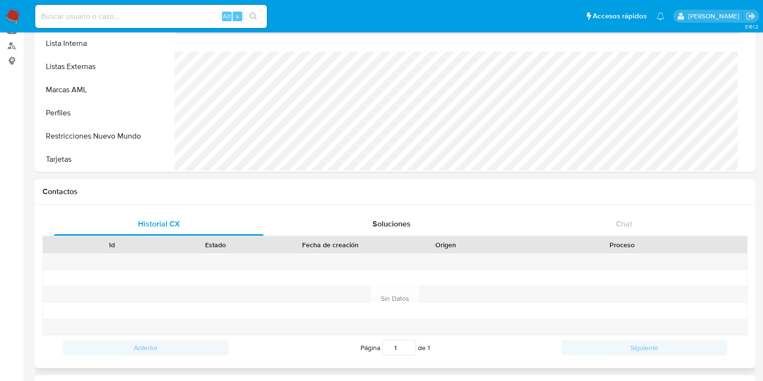
scroll to position [0, 0]
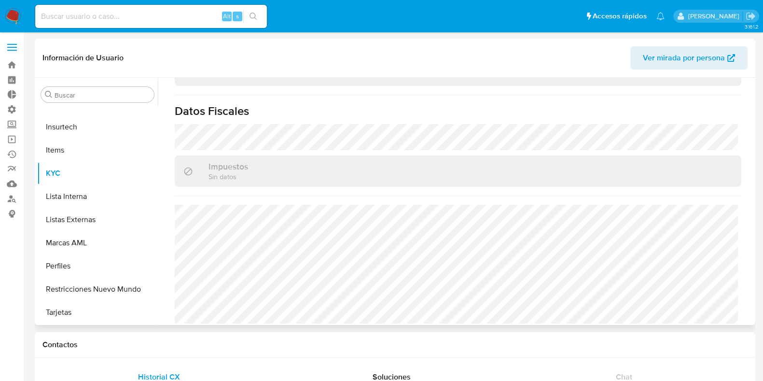
click at [693, 65] on span "Ver mirada por persona" at bounding box center [684, 57] width 82 height 23
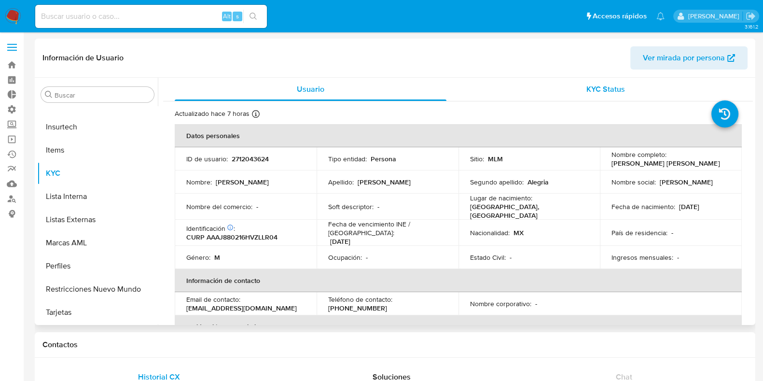
click at [580, 85] on div "KYC Status" at bounding box center [606, 89] width 272 height 23
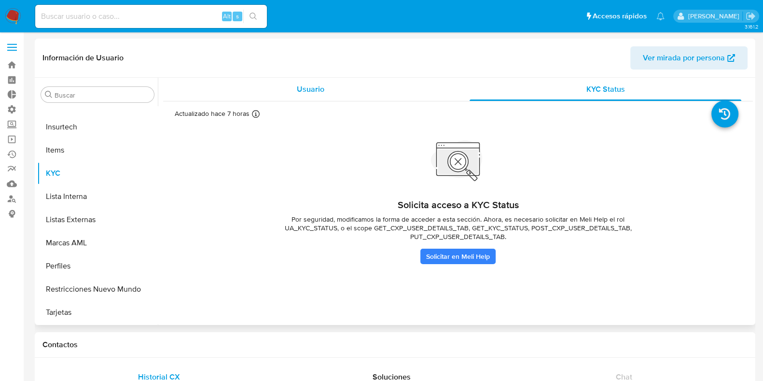
click at [324, 91] on div "Usuario" at bounding box center [311, 89] width 272 height 23
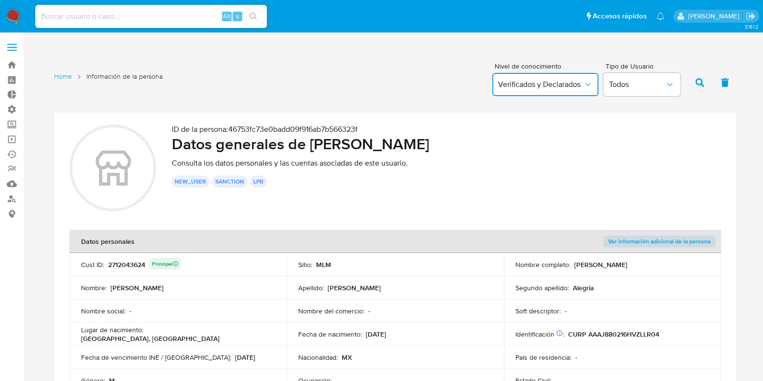
click at [588, 81] on icon "button" at bounding box center [588, 85] width 10 height 10
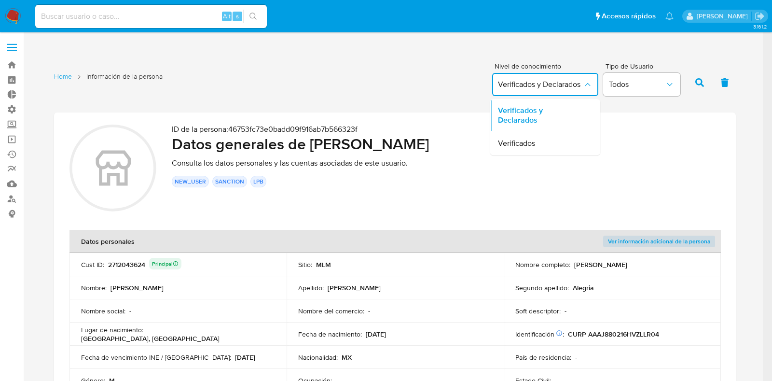
click at [588, 81] on icon "button" at bounding box center [588, 85] width 10 height 10
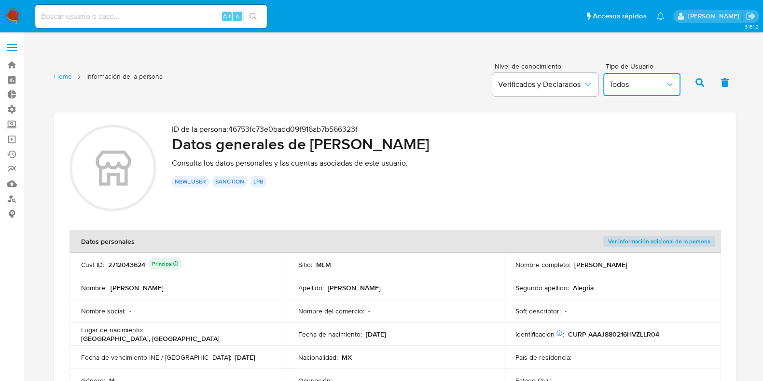
click at [622, 86] on span "Todos" at bounding box center [637, 85] width 56 height 10
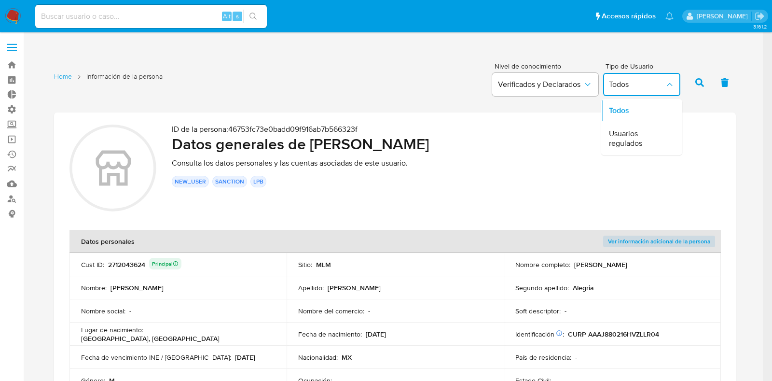
click at [622, 86] on span "Todos" at bounding box center [637, 85] width 56 height 10
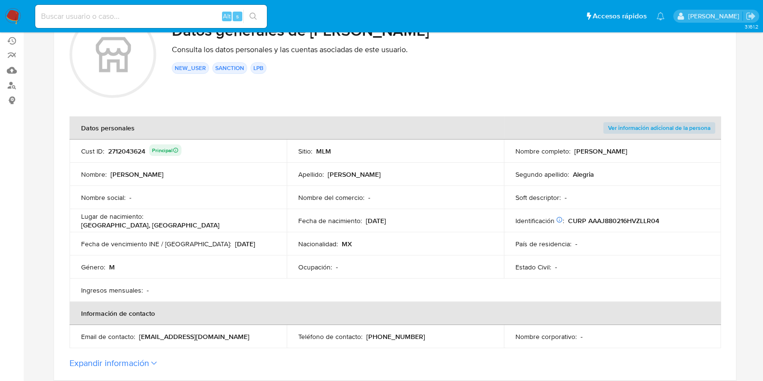
scroll to position [120, 0]
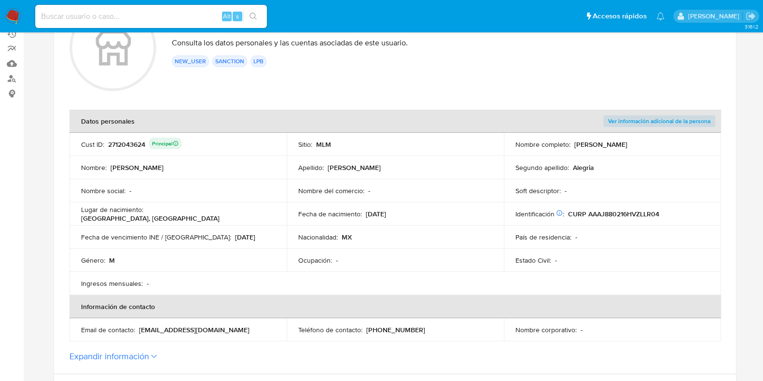
click at [667, 121] on span "Ver información adicional de la persona" at bounding box center [659, 121] width 102 height 10
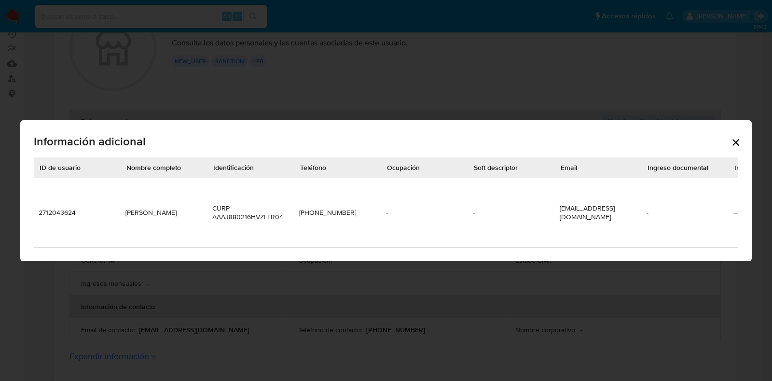
click at [270, 285] on div "Información adicional ID de usuario Nombre completo Identificación Teléfono Ocu…" at bounding box center [386, 190] width 772 height 381
click at [731, 148] on icon "Cerrar" at bounding box center [736, 143] width 12 height 12
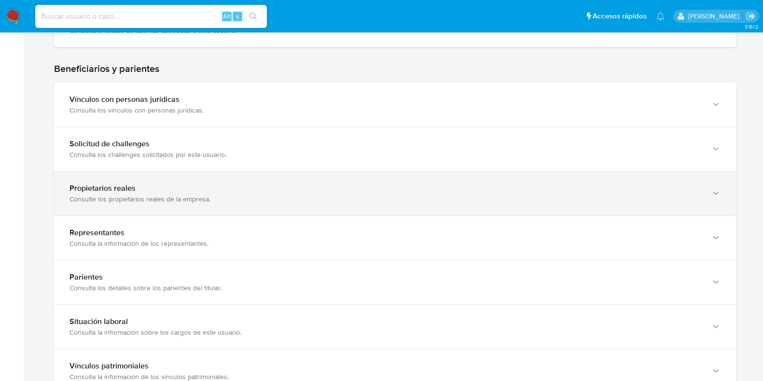
scroll to position [603, 0]
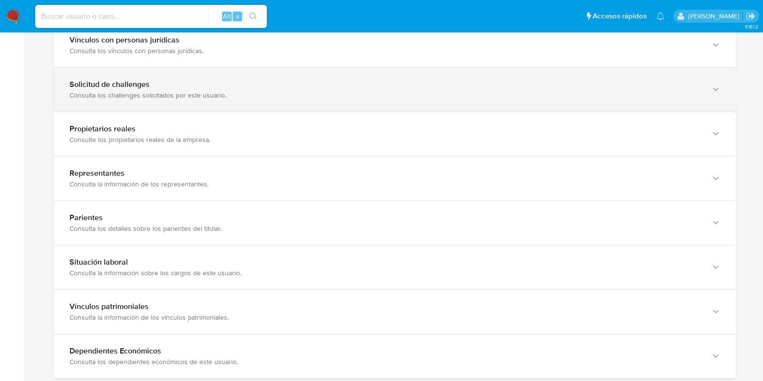
click at [256, 93] on div "Consulta los challenges solicitados por este usuario." at bounding box center [386, 95] width 632 height 9
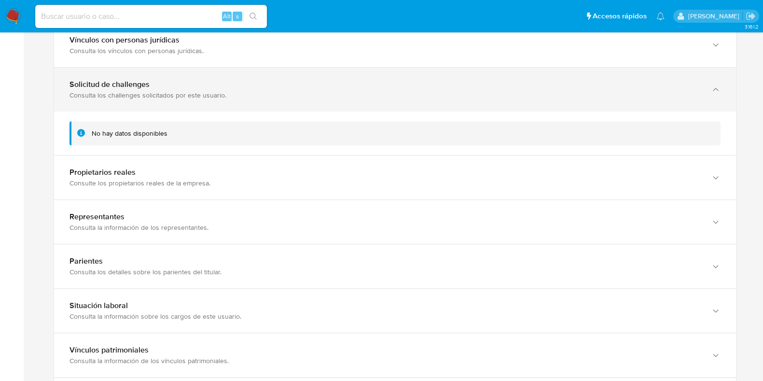
click at [284, 100] on div "Solicitud de challenges Consulta los challenges solicitados por este usuario." at bounding box center [395, 90] width 682 height 44
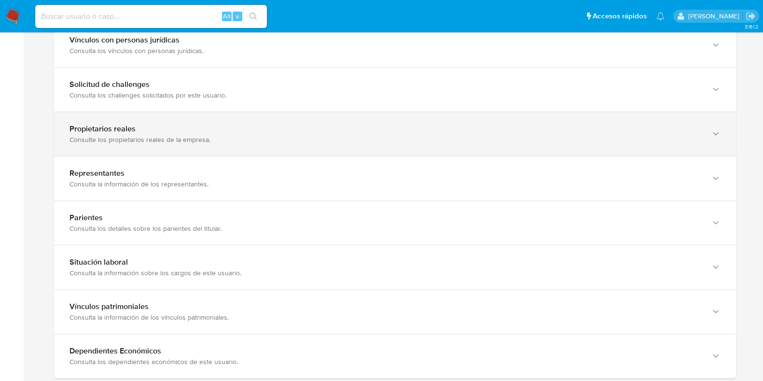
click at [264, 154] on div "Propietarios reales Consulte los propietarios reales de la empresa." at bounding box center [395, 134] width 682 height 44
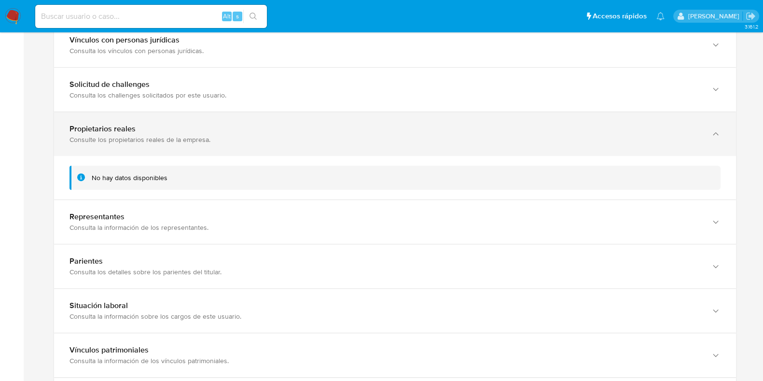
click at [266, 139] on div "Consulte los propietarios reales de la empresa." at bounding box center [386, 139] width 632 height 9
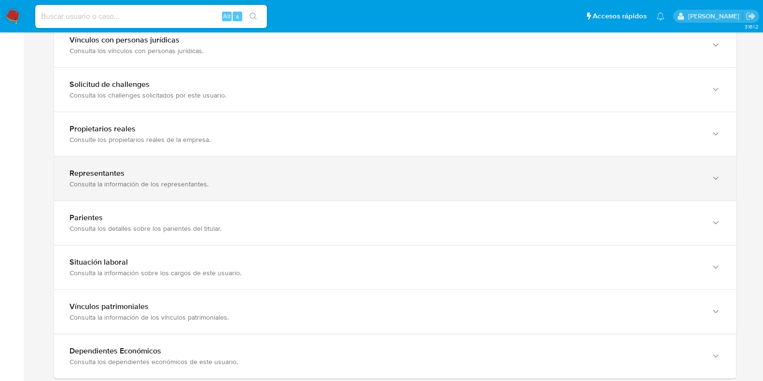
click at [247, 185] on div "Consulta la información de los representantes." at bounding box center [386, 184] width 632 height 9
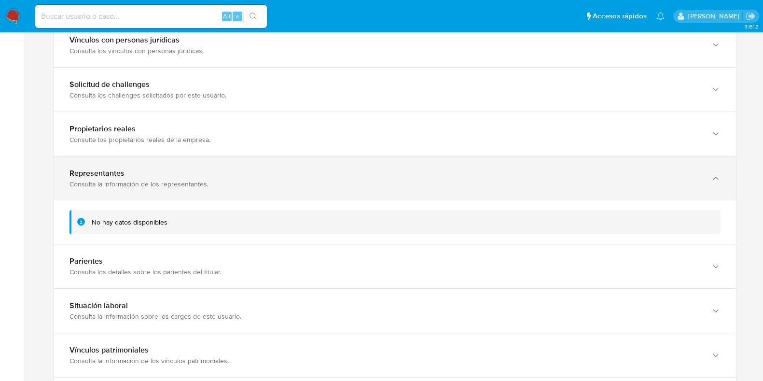
click at [247, 183] on div "Consulta la información de los representantes." at bounding box center [386, 184] width 632 height 9
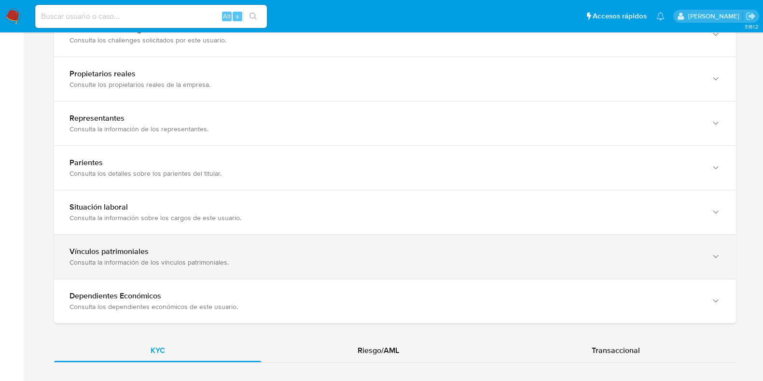
scroll to position [724, 0]
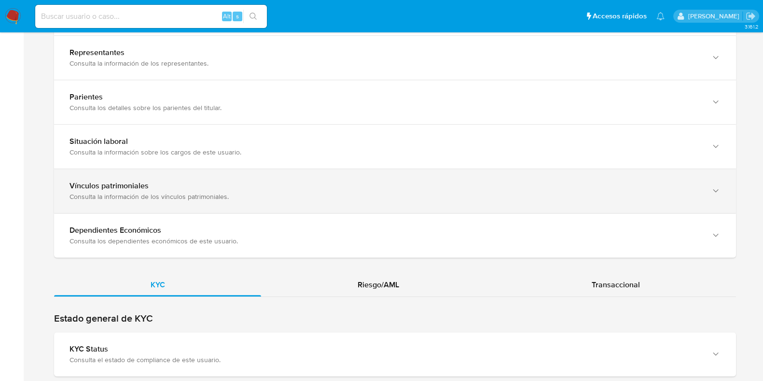
click at [242, 178] on div "Vínculos patrimoniales Consulta la información de los vínculos patrimoniales." at bounding box center [395, 191] width 682 height 44
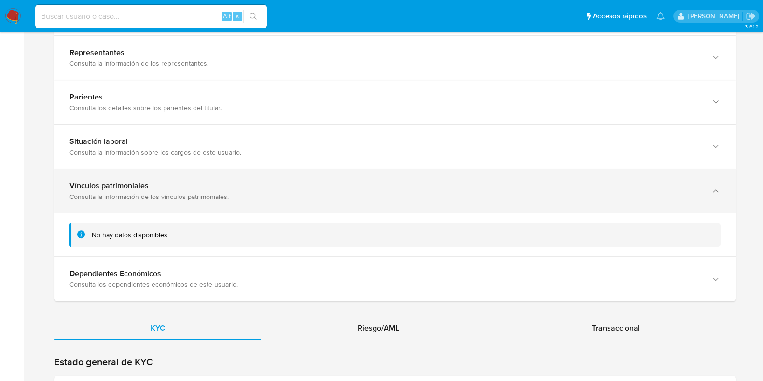
click at [242, 179] on div "Vínculos patrimoniales Consulta la información de los vínculos patrimoniales." at bounding box center [395, 191] width 682 height 44
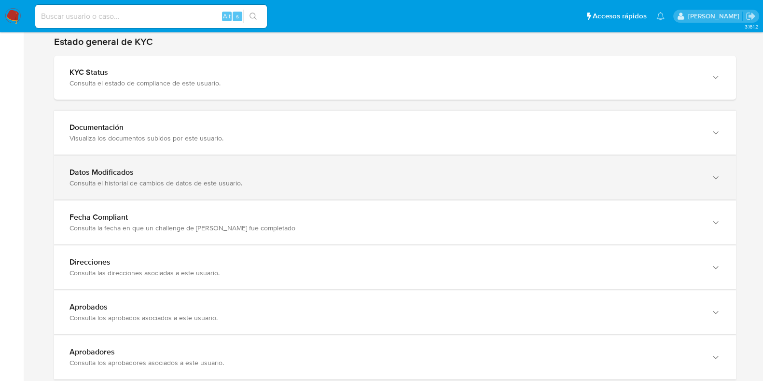
scroll to position [880, 0]
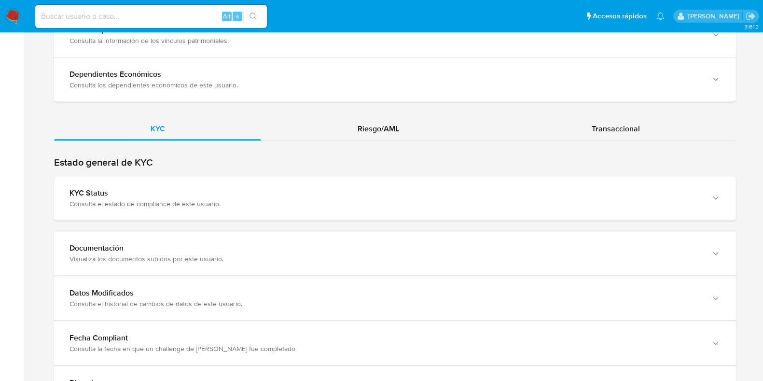
click at [415, 121] on div "Riesgo/AML" at bounding box center [378, 128] width 234 height 23
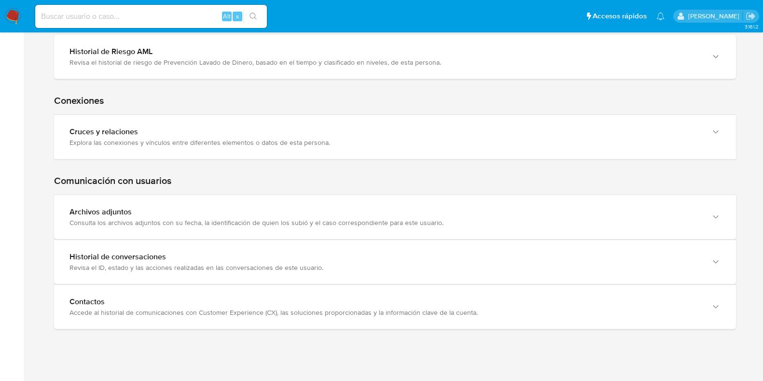
scroll to position [1363, 0]
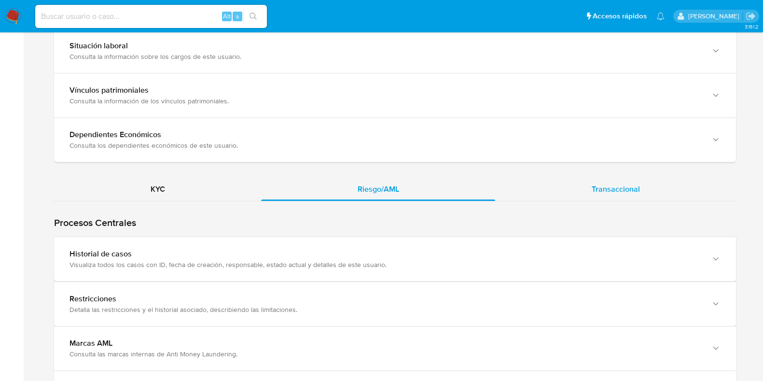
click at [588, 197] on div "Transaccional" at bounding box center [615, 189] width 241 height 23
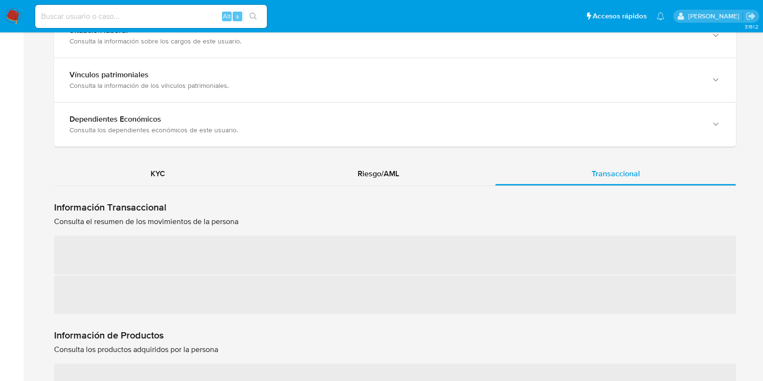
scroll to position [880, 0]
